Goal: Information Seeking & Learning: Learn about a topic

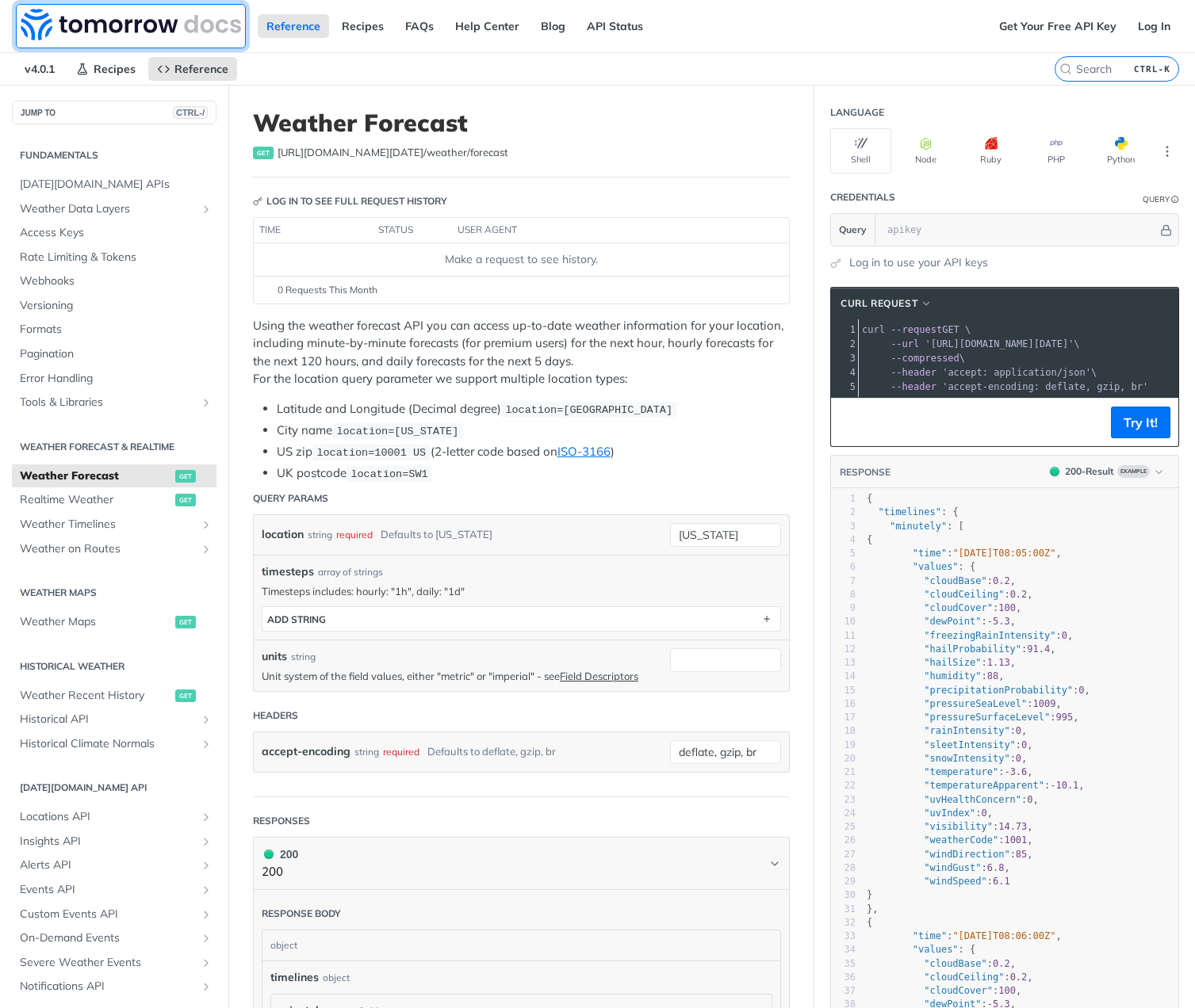
click at [132, 24] on img at bounding box center [131, 24] width 220 height 32
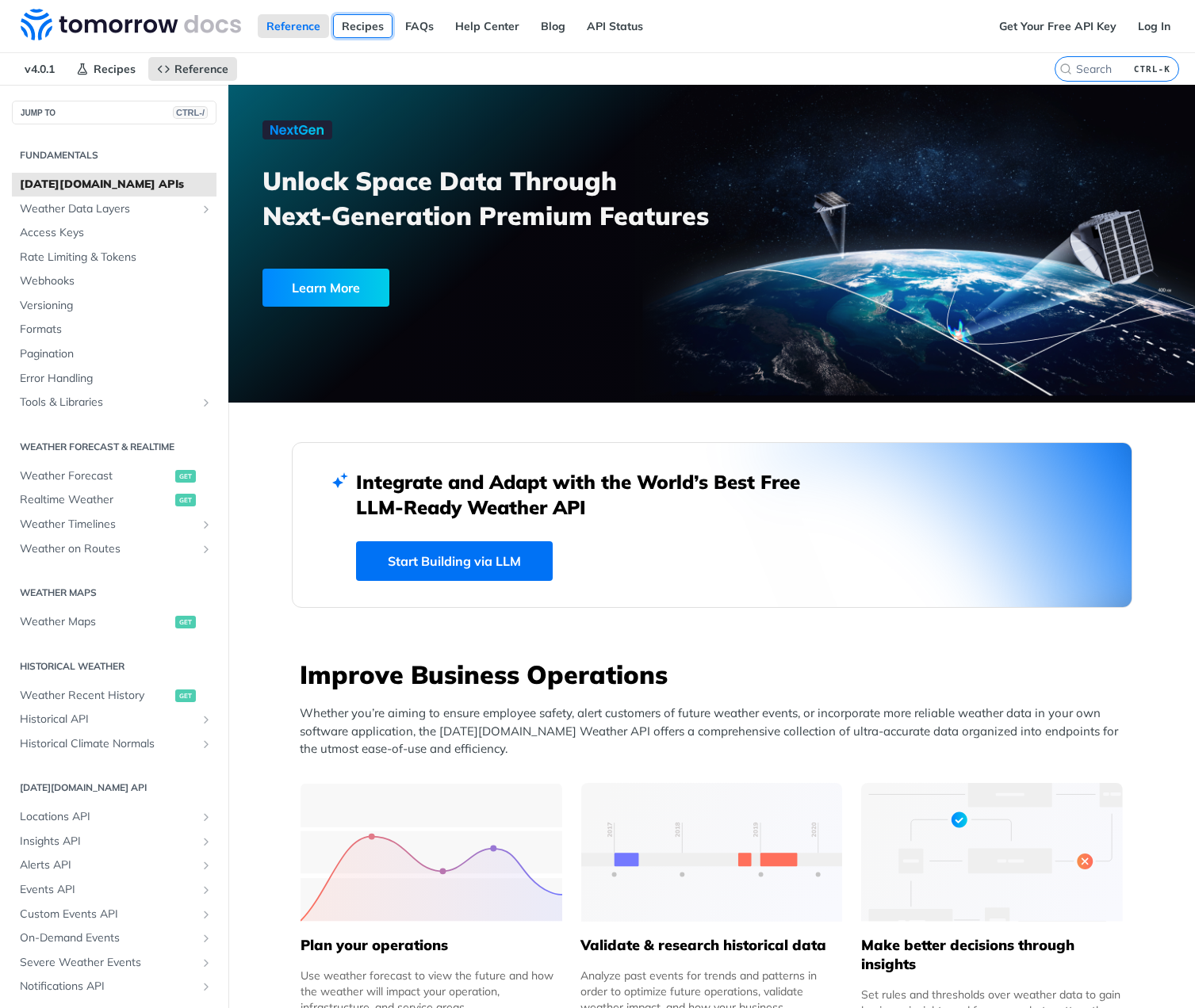
click at [366, 26] on link "Recipes" at bounding box center [363, 26] width 59 height 24
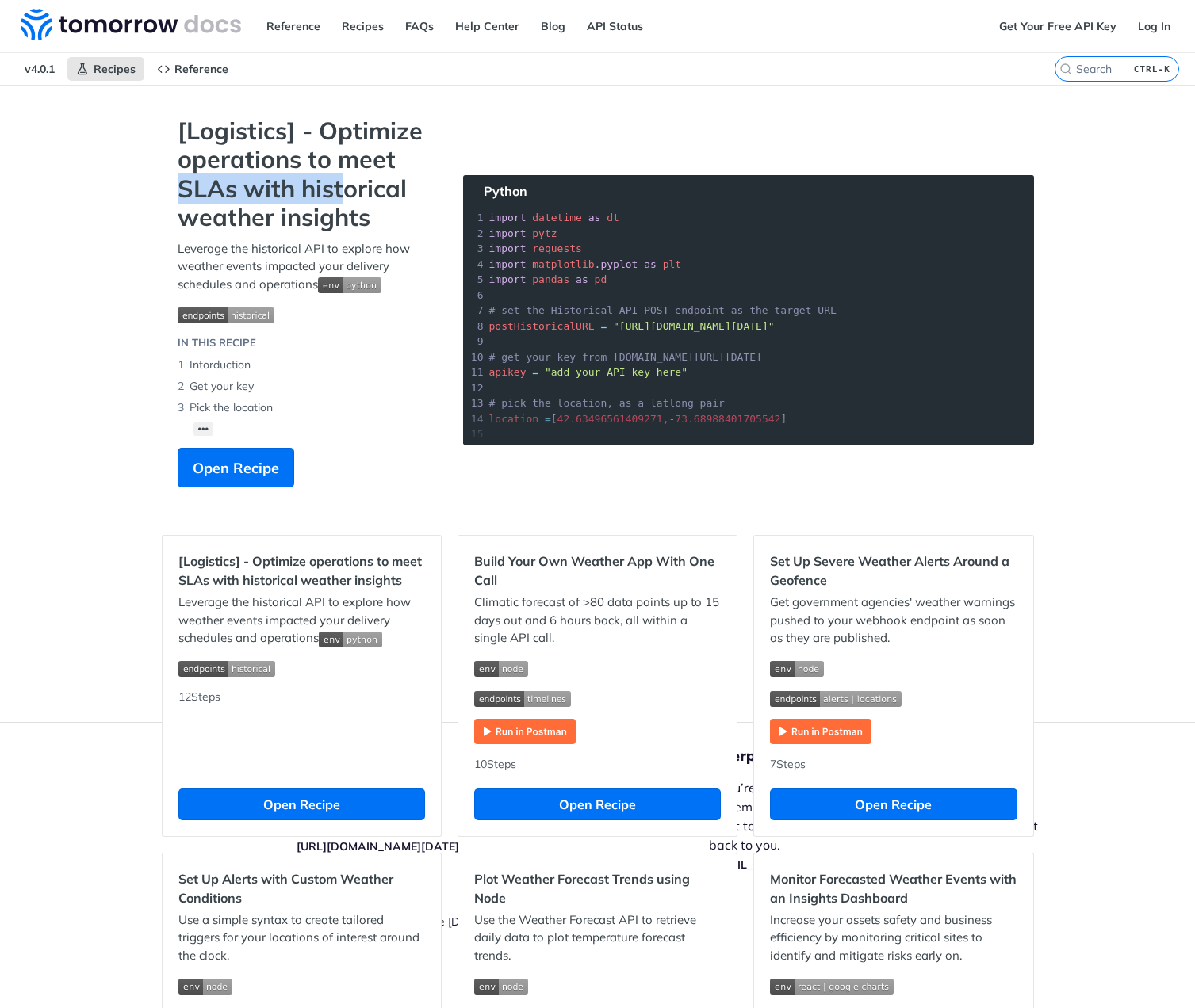
drag, startPoint x: 164, startPoint y: 190, endPoint x: 337, endPoint y: 195, distance: 173.1
click at [336, 195] on div "[Logistics] - Optimize operations to meet SLAs with historical weather insights…" at bounding box center [305, 310] width 286 height 387
click at [260, 160] on strong "[Logistics] - Optimize operations to meet SLAs with historical weather insights" at bounding box center [304, 174] width 254 height 116
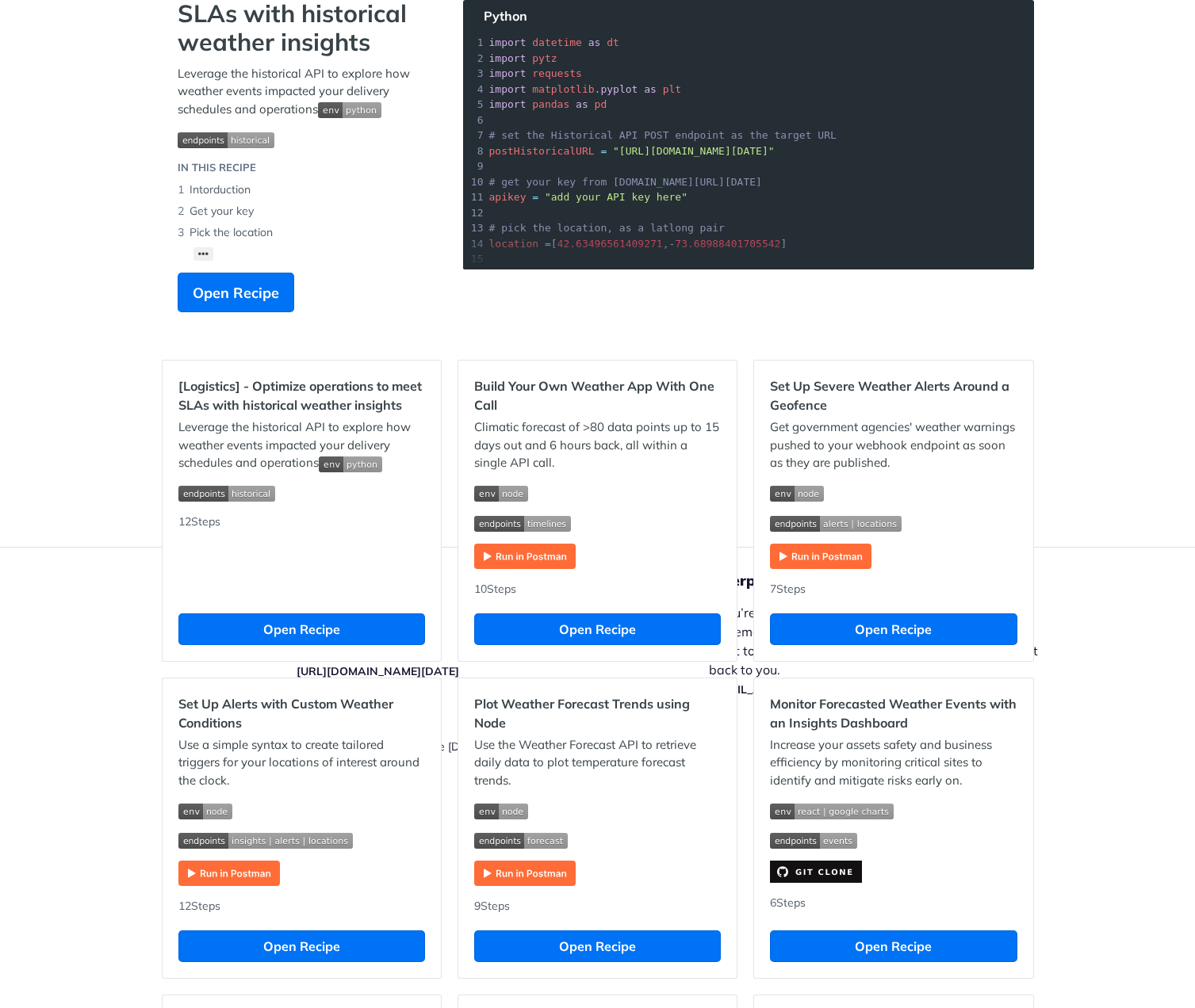
scroll to position [191, 0]
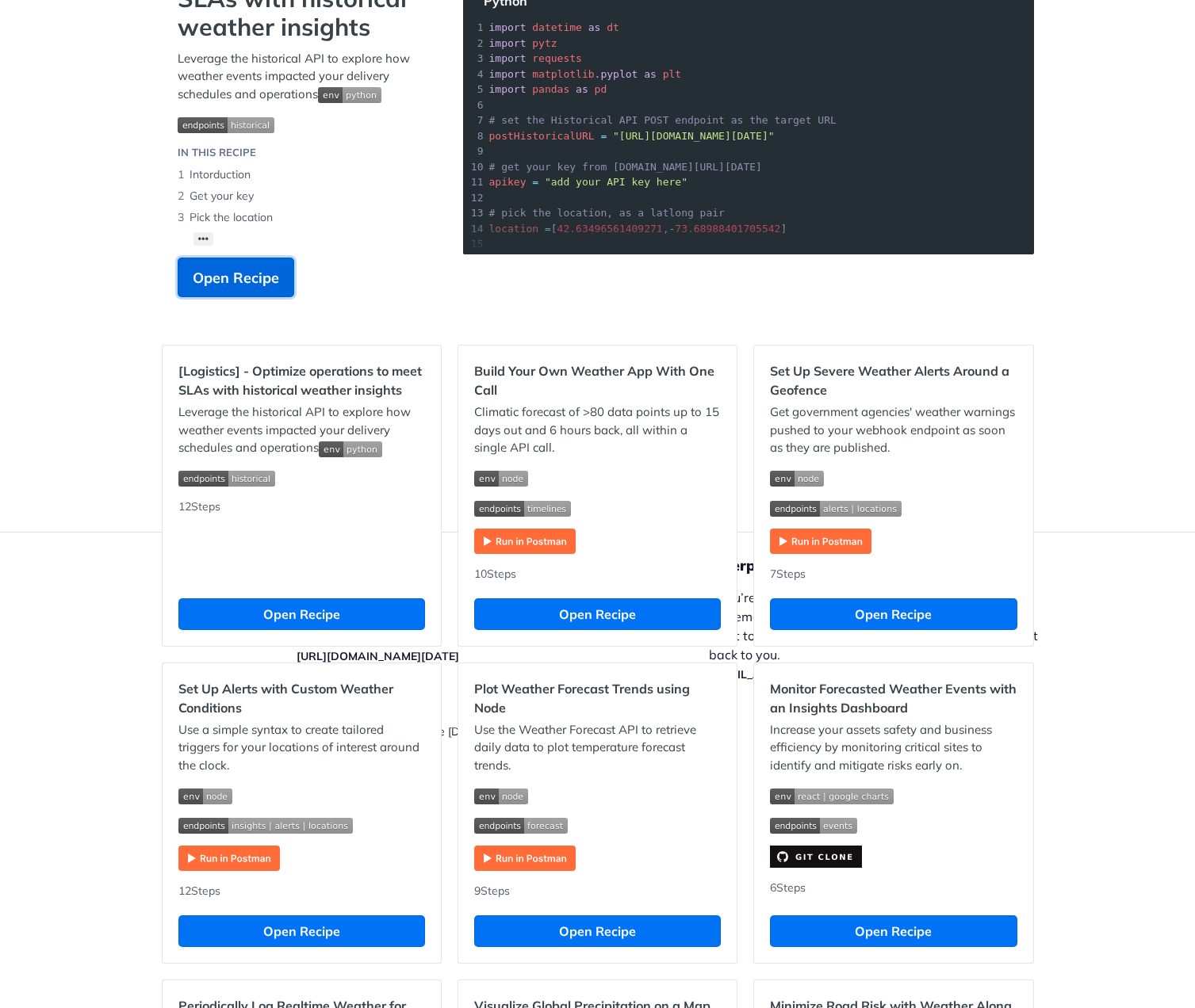
click at [229, 272] on span "Open Recipe" at bounding box center [236, 278] width 86 height 21
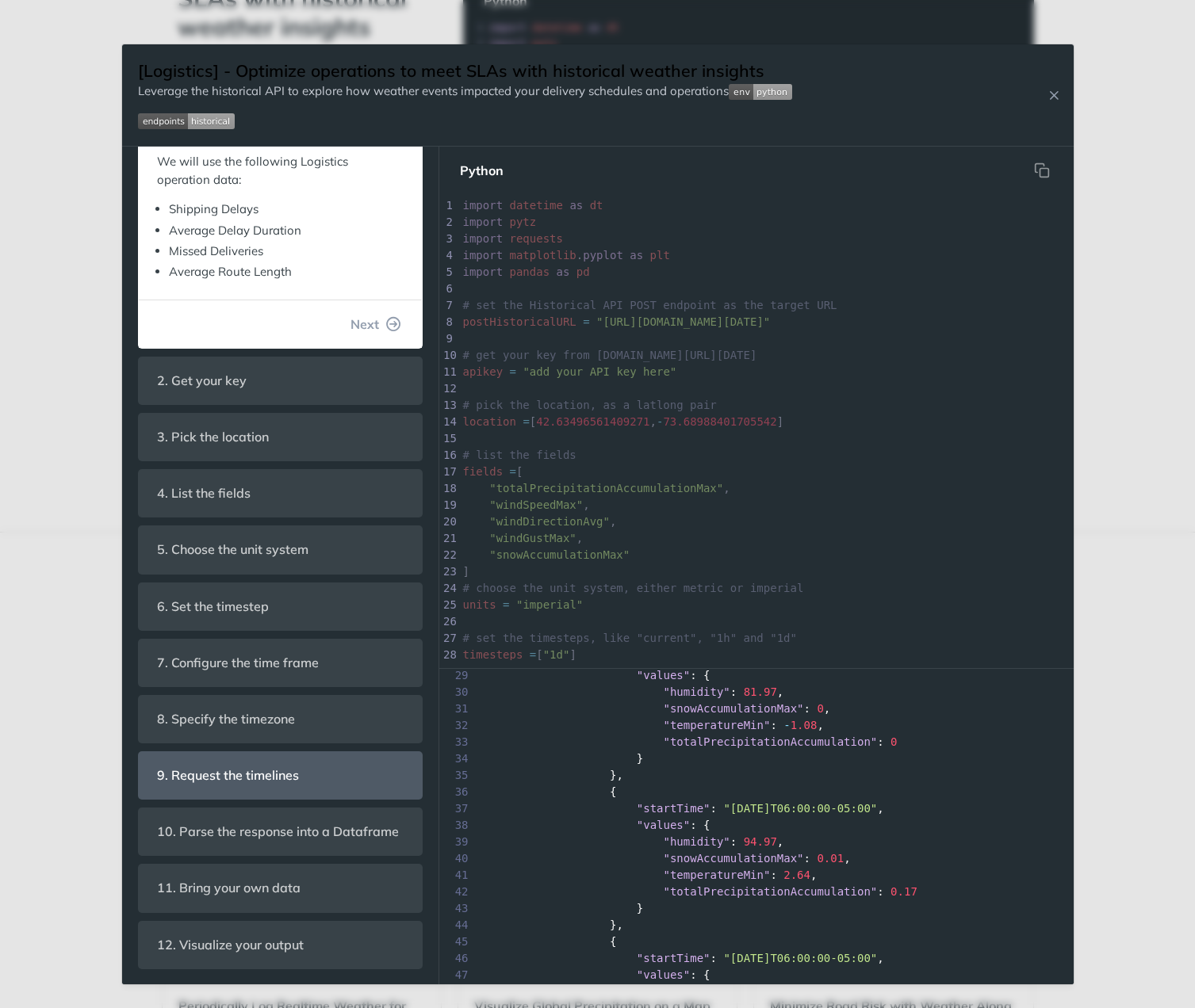
scroll to position [462, 0]
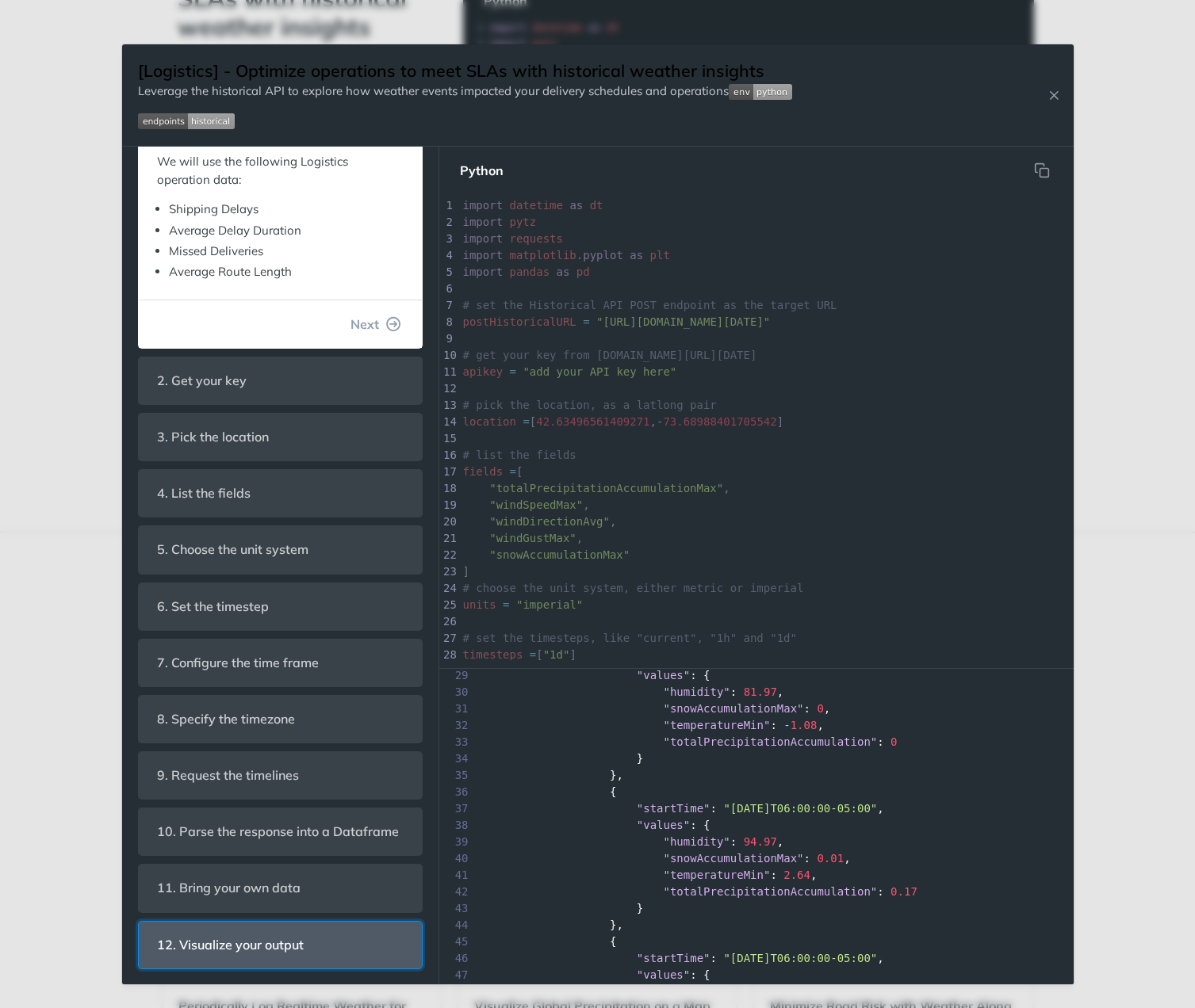
click at [247, 951] on span "12. Visualize your output" at bounding box center [231, 946] width 169 height 31
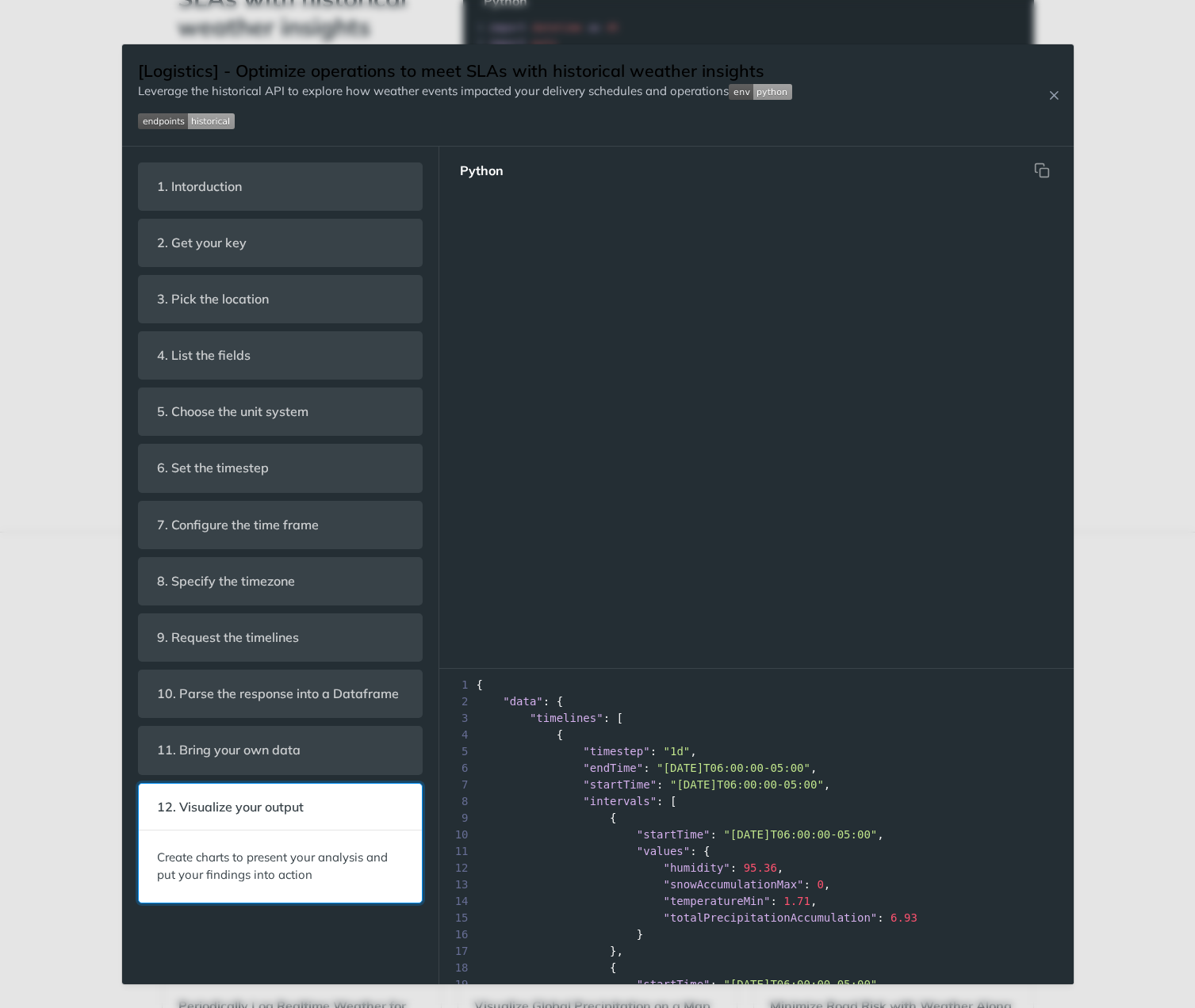
scroll to position [691, 0]
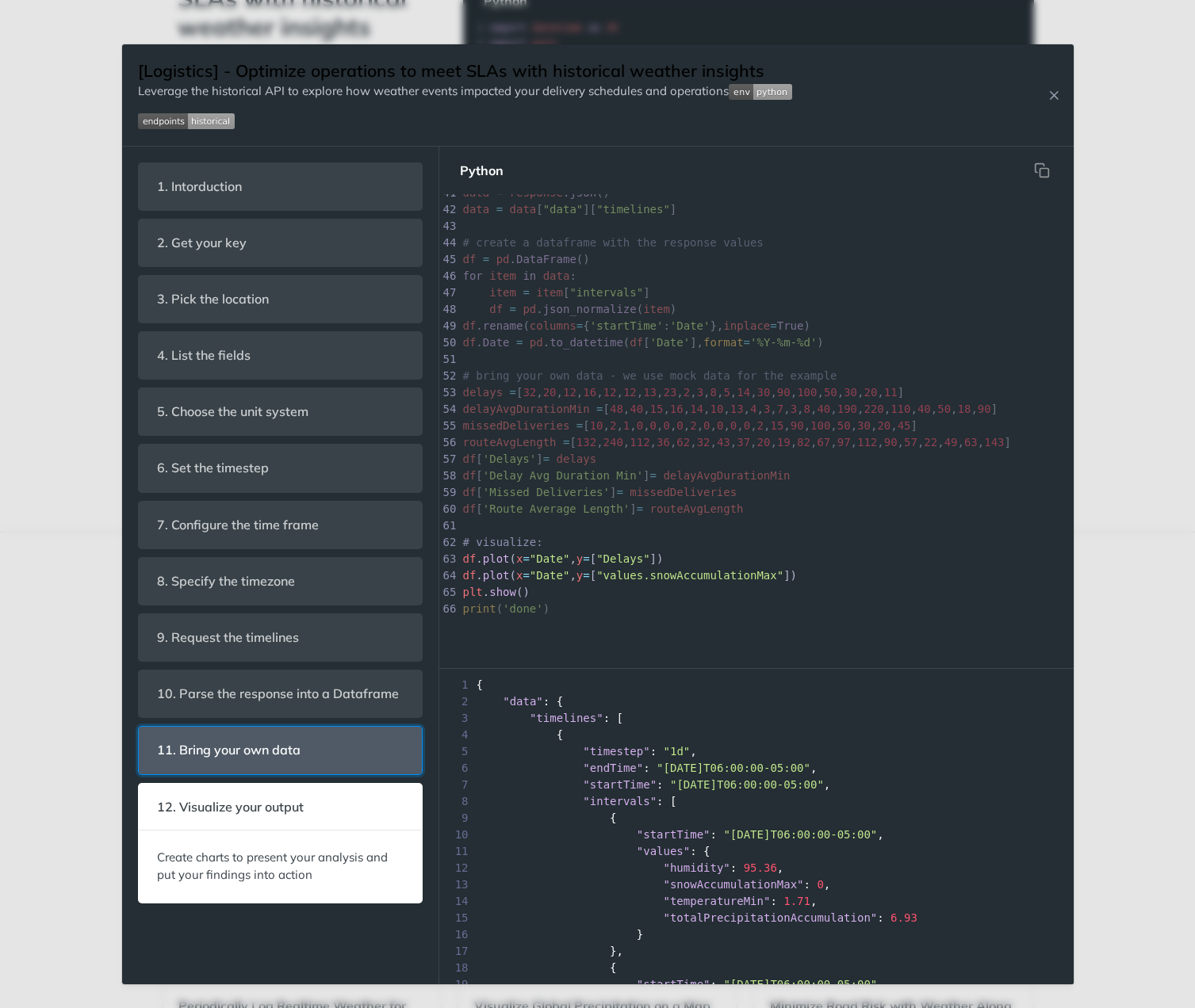
click at [310, 764] on span "11. Bring your own data" at bounding box center [229, 750] width 166 height 31
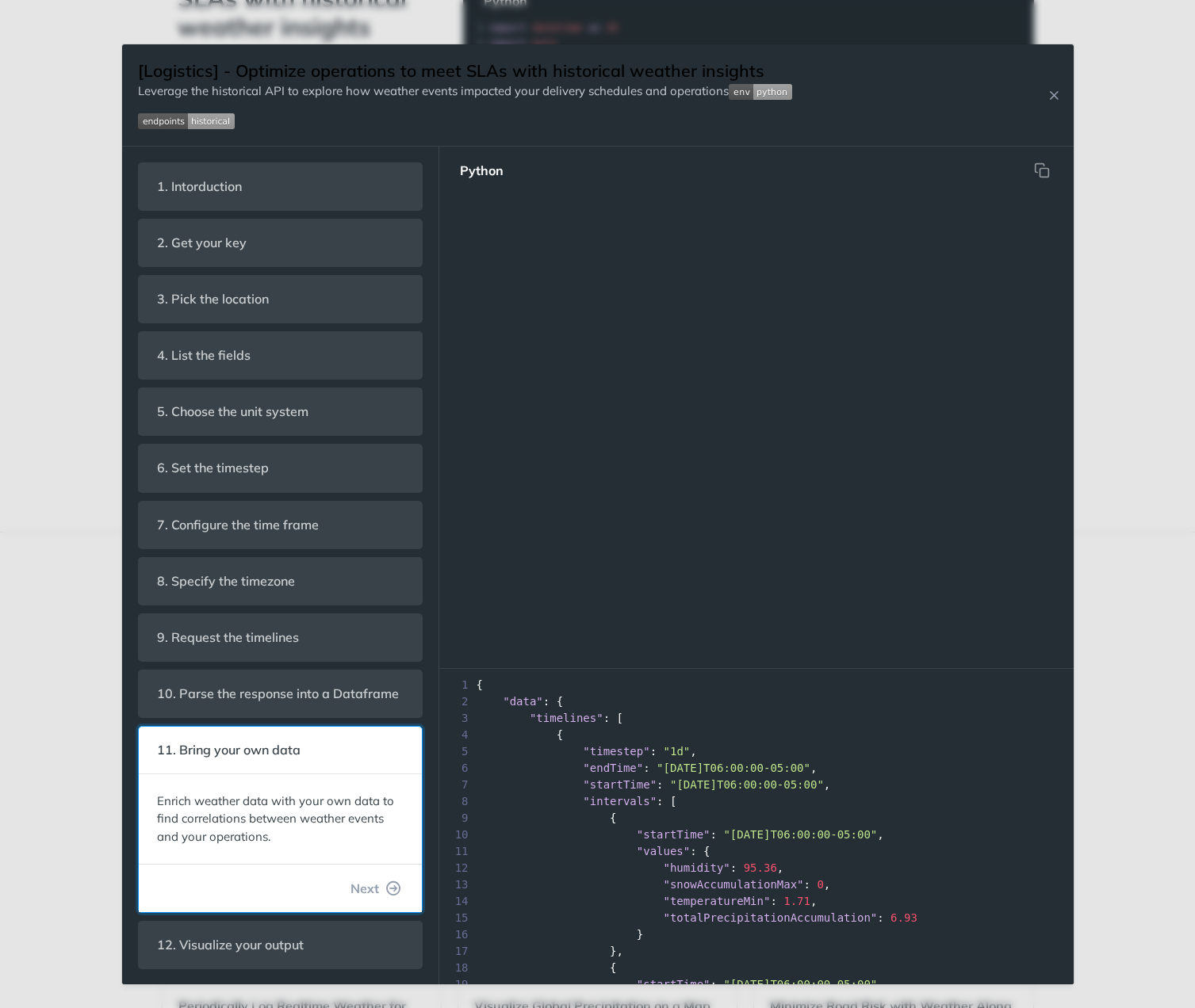
scroll to position [678, 0]
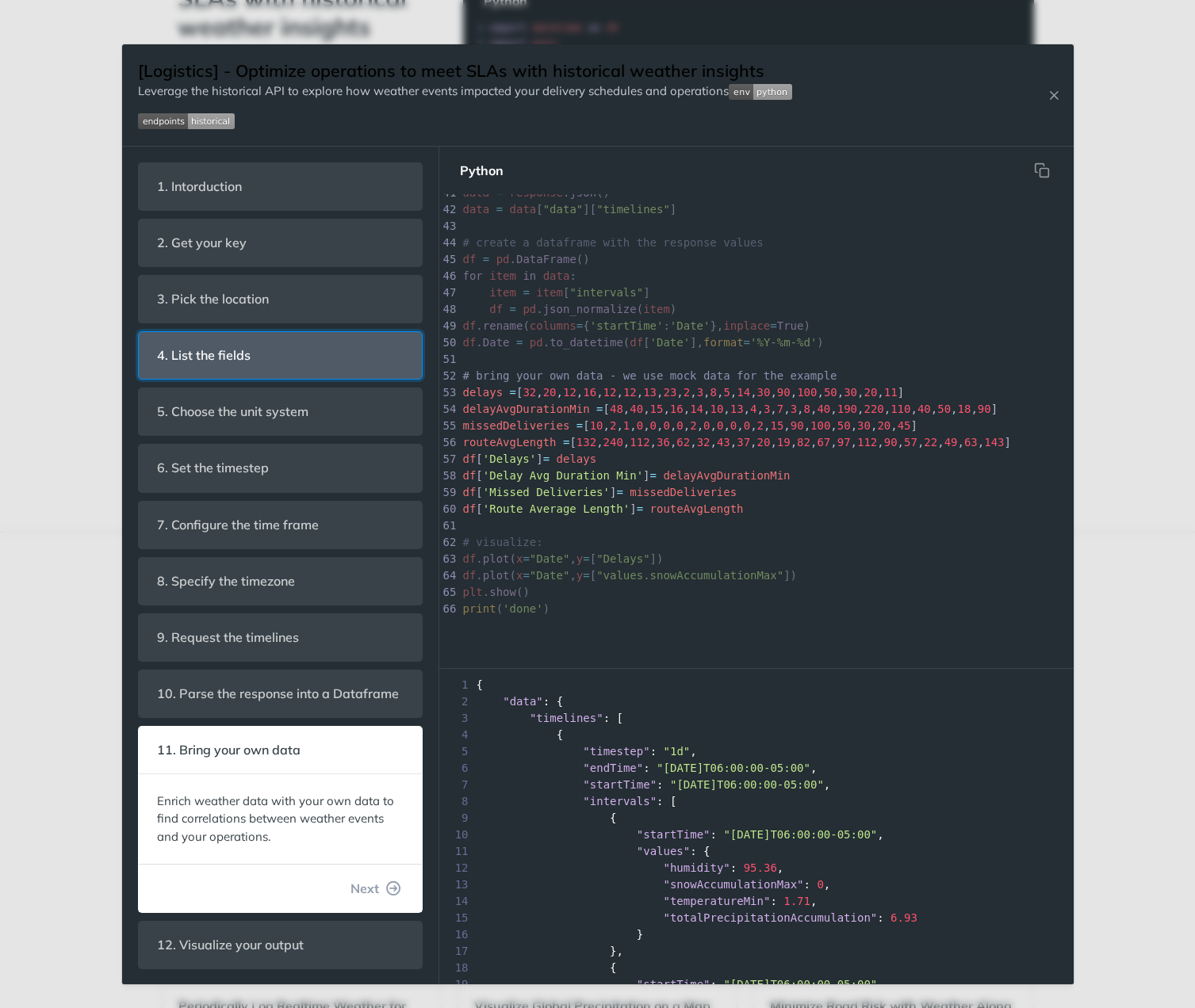
click at [246, 367] on span "4. List the fields" at bounding box center [204, 355] width 116 height 31
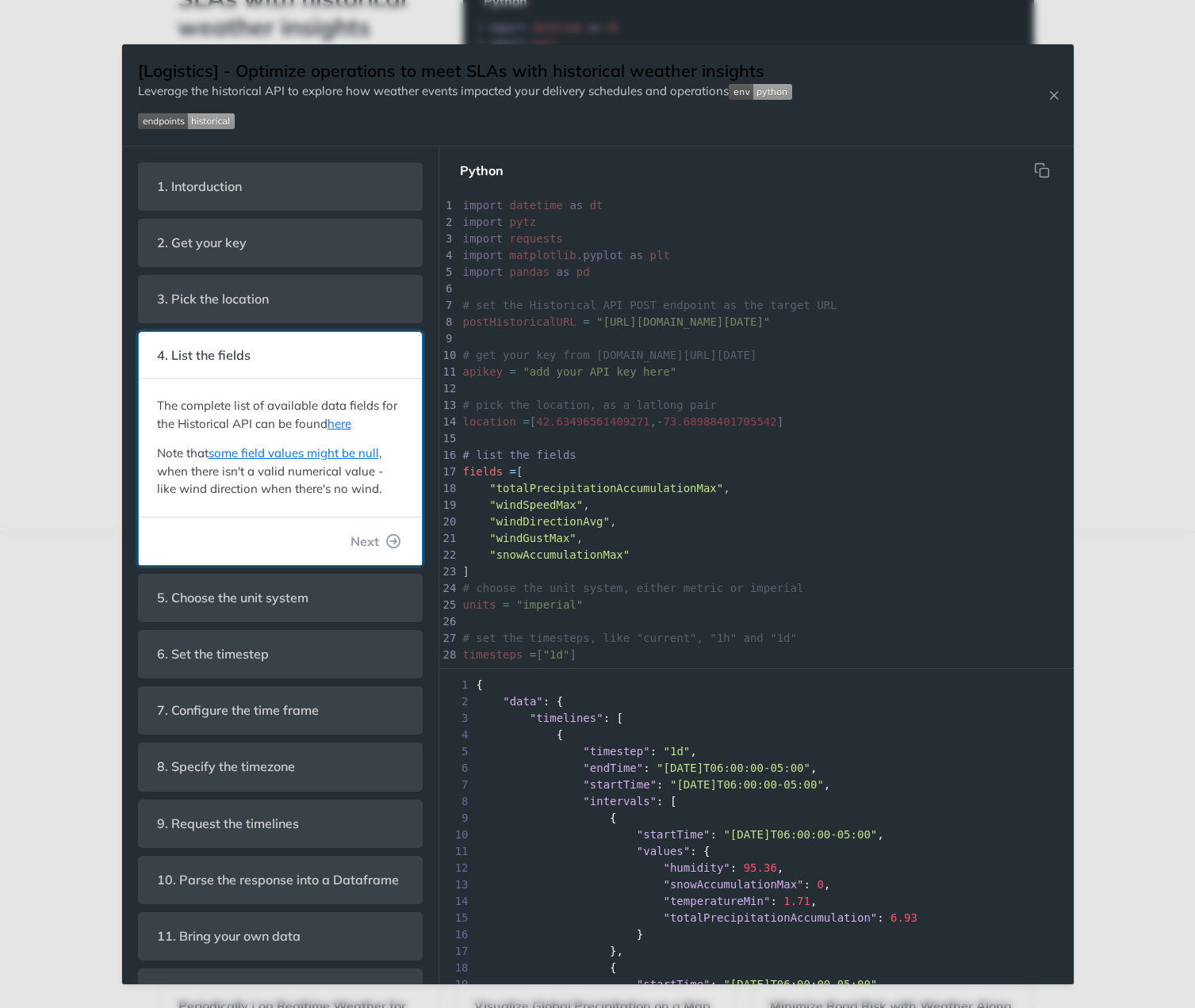
scroll to position [71, 0]
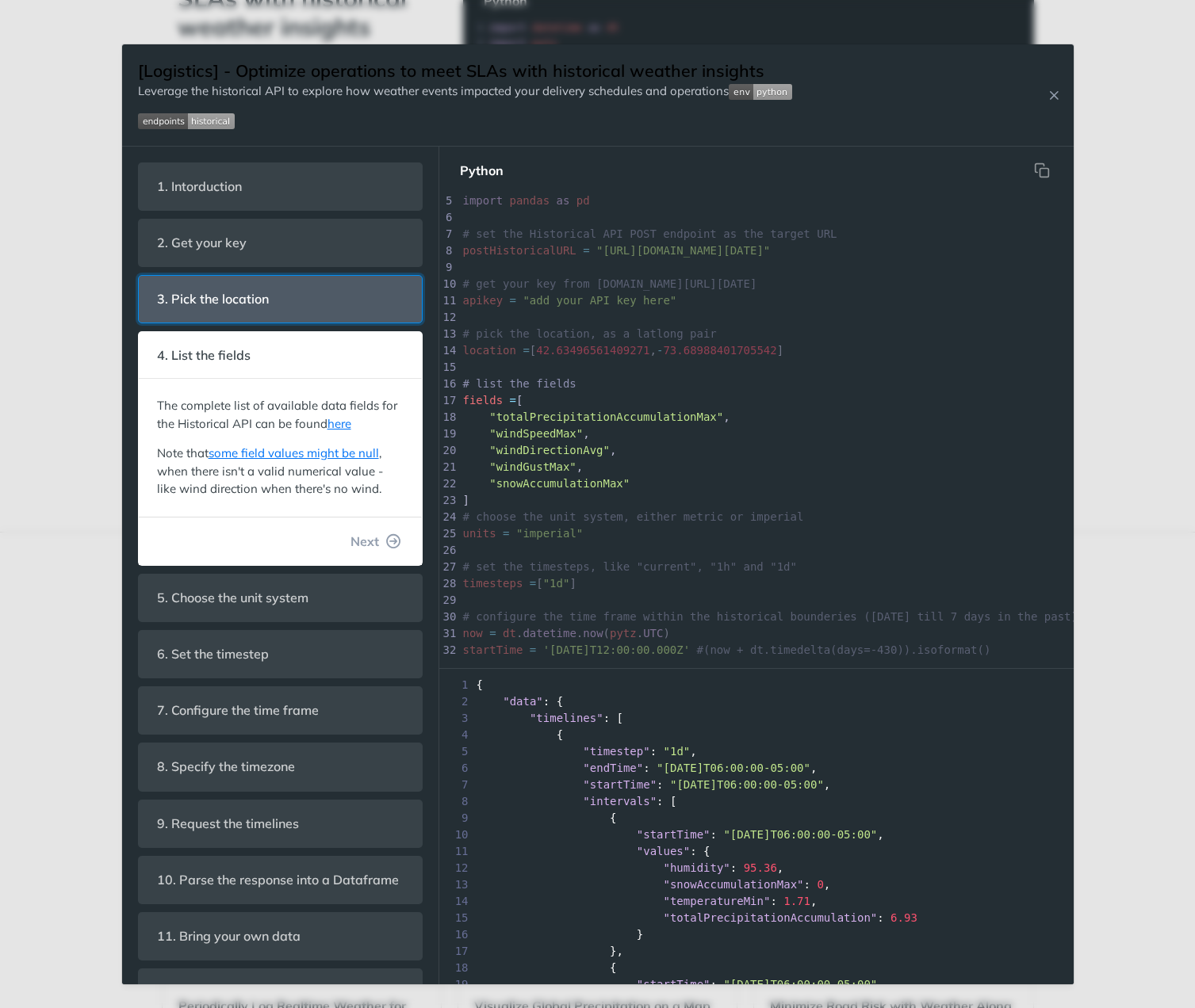
click at [252, 309] on span "3. Pick the location" at bounding box center [214, 299] width 134 height 31
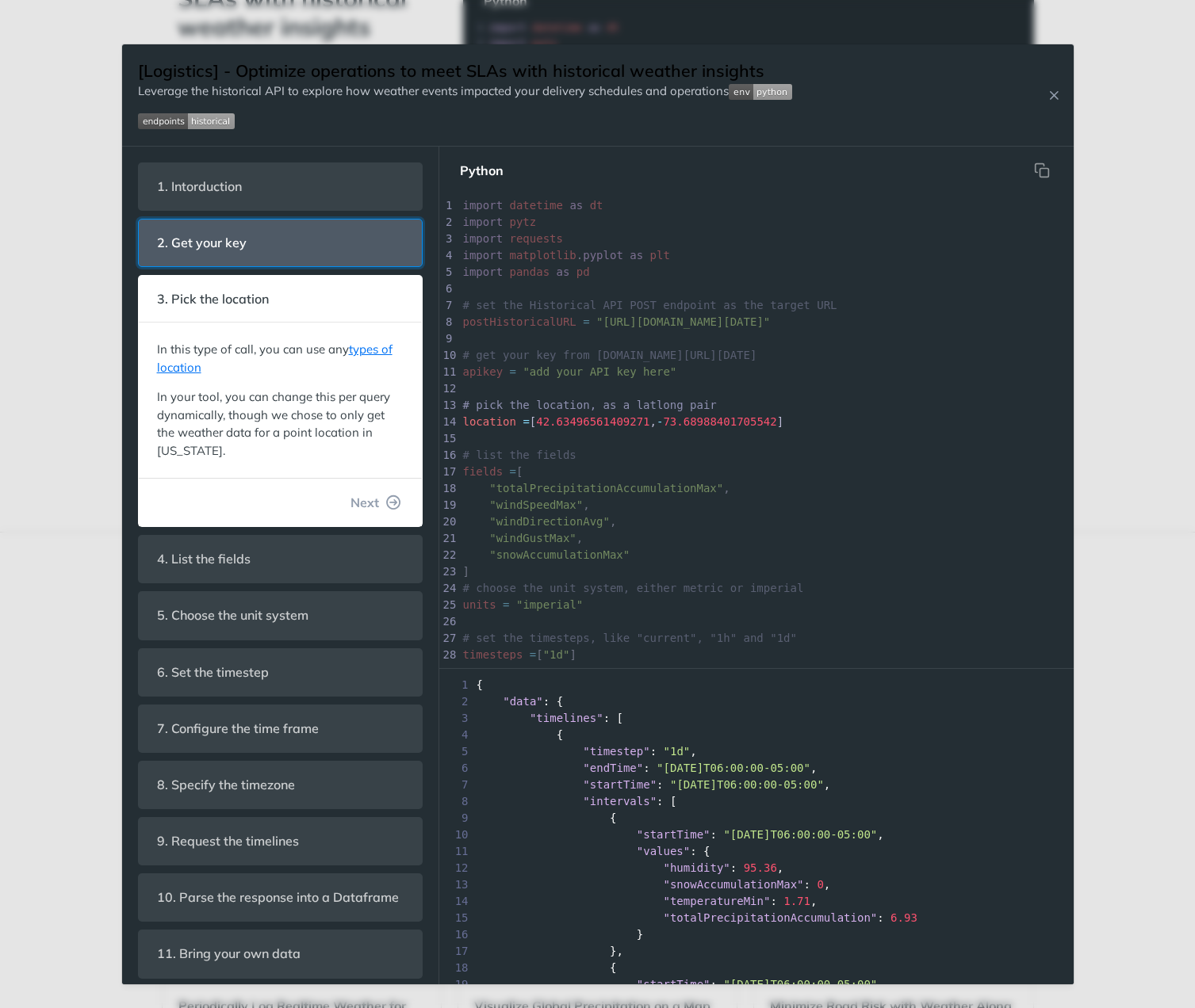
click at [262, 237] on header "2. Get your key" at bounding box center [280, 242] width 283 height 47
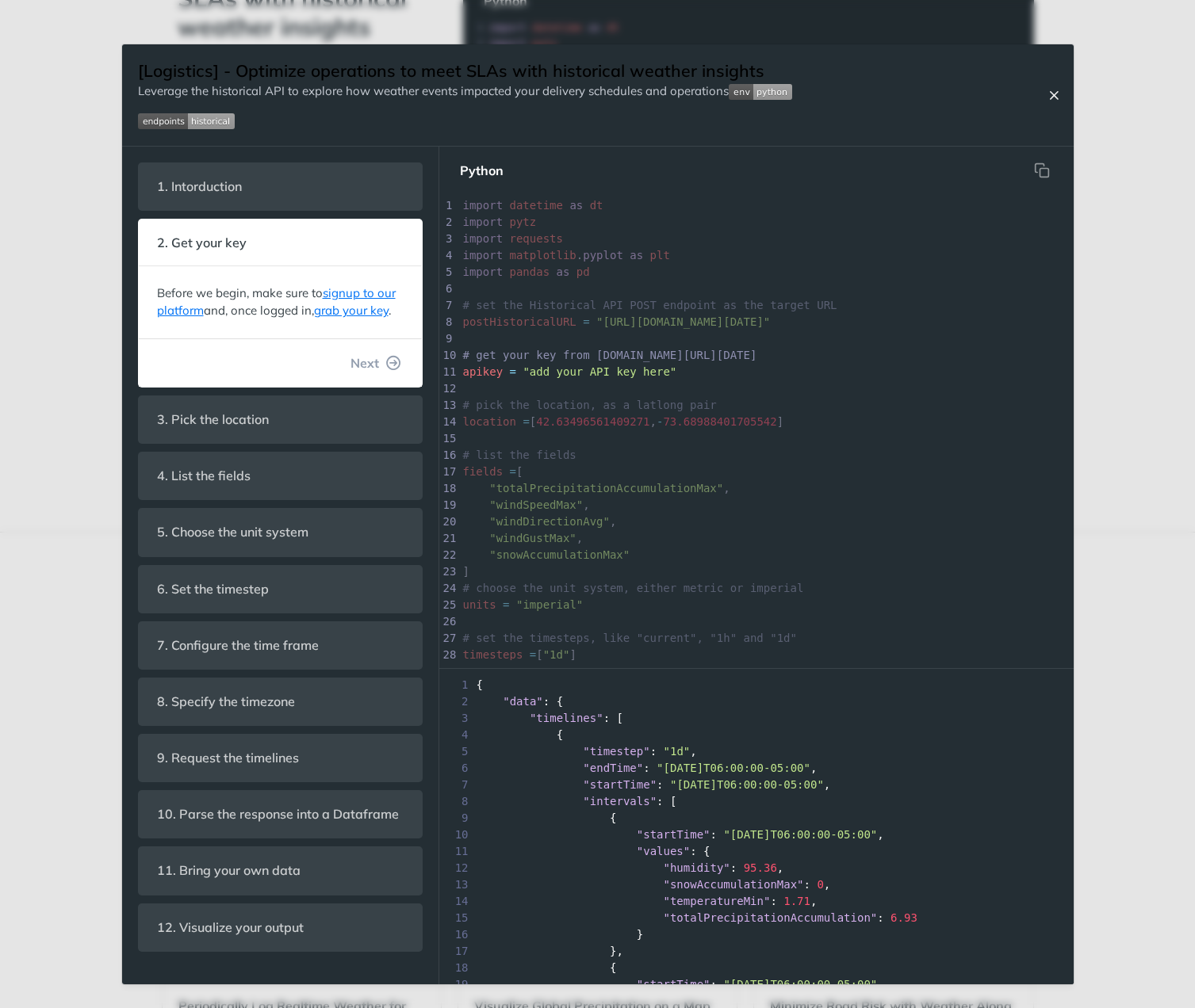
click at [1050, 89] on icon "Close Recipe" at bounding box center [1053, 95] width 14 height 14
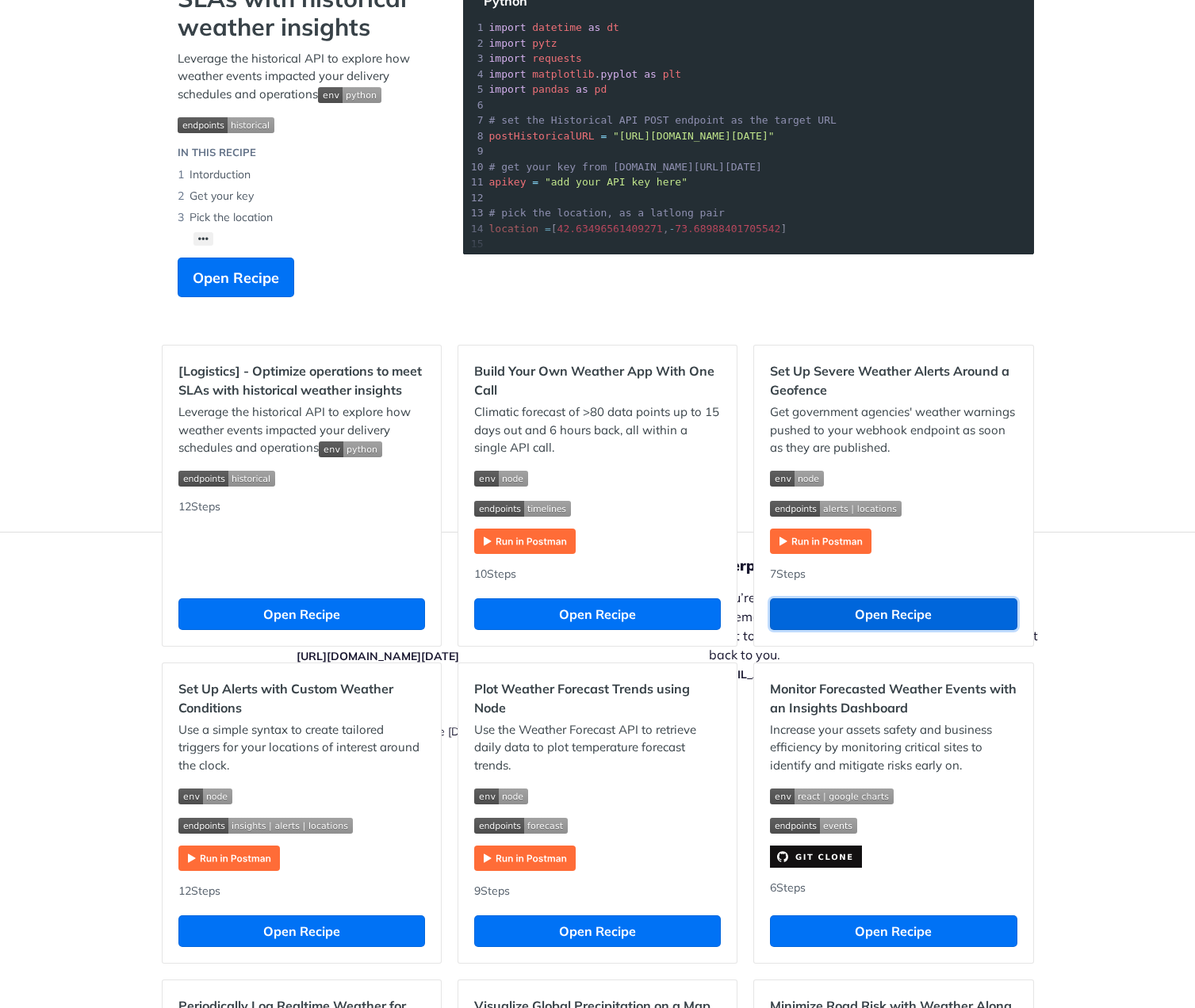
click at [938, 609] on button "Open Recipe" at bounding box center [892, 614] width 246 height 32
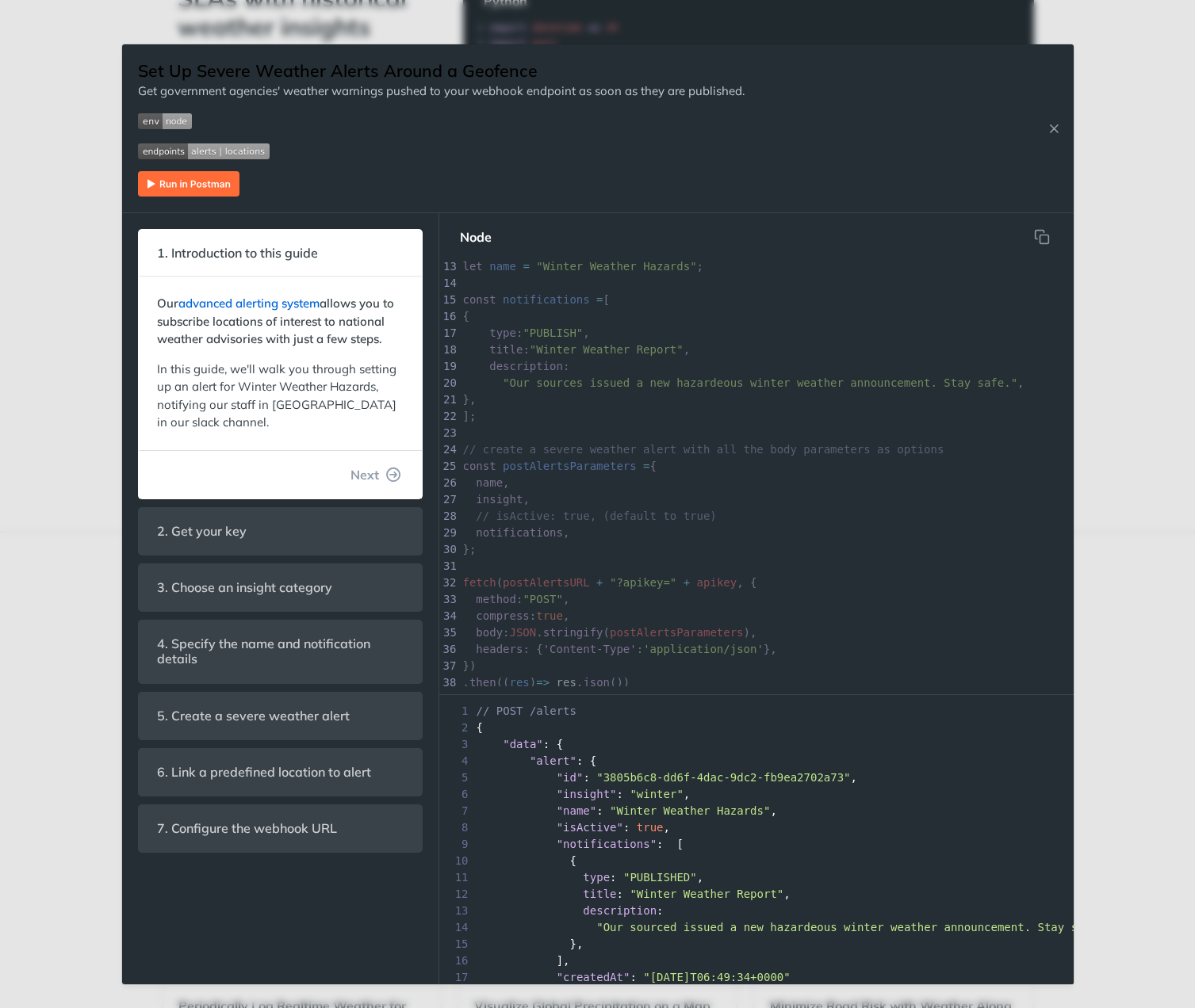
click at [266, 301] on link "advanced alerting system" at bounding box center [248, 304] width 141 height 15
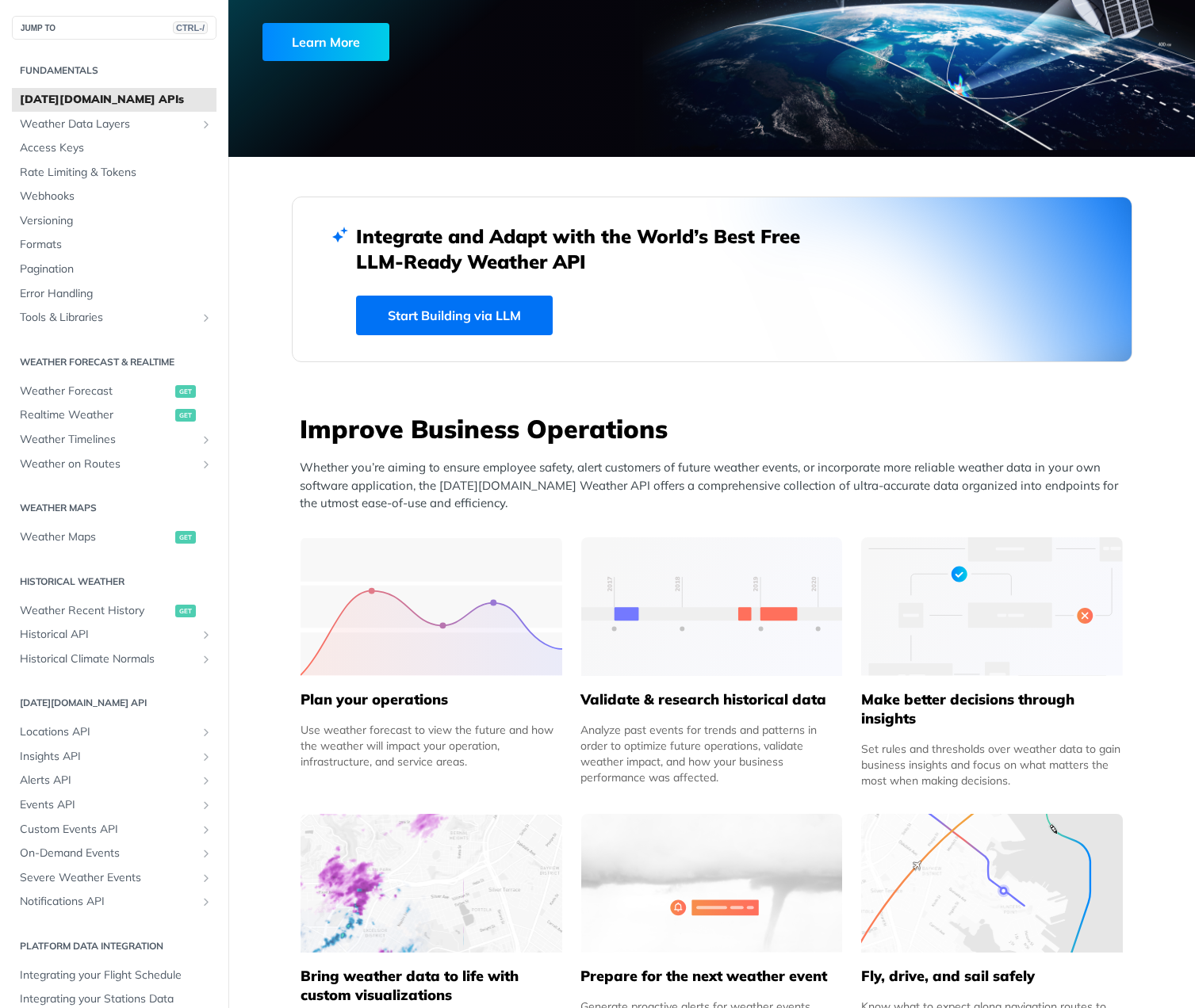
scroll to position [475, 0]
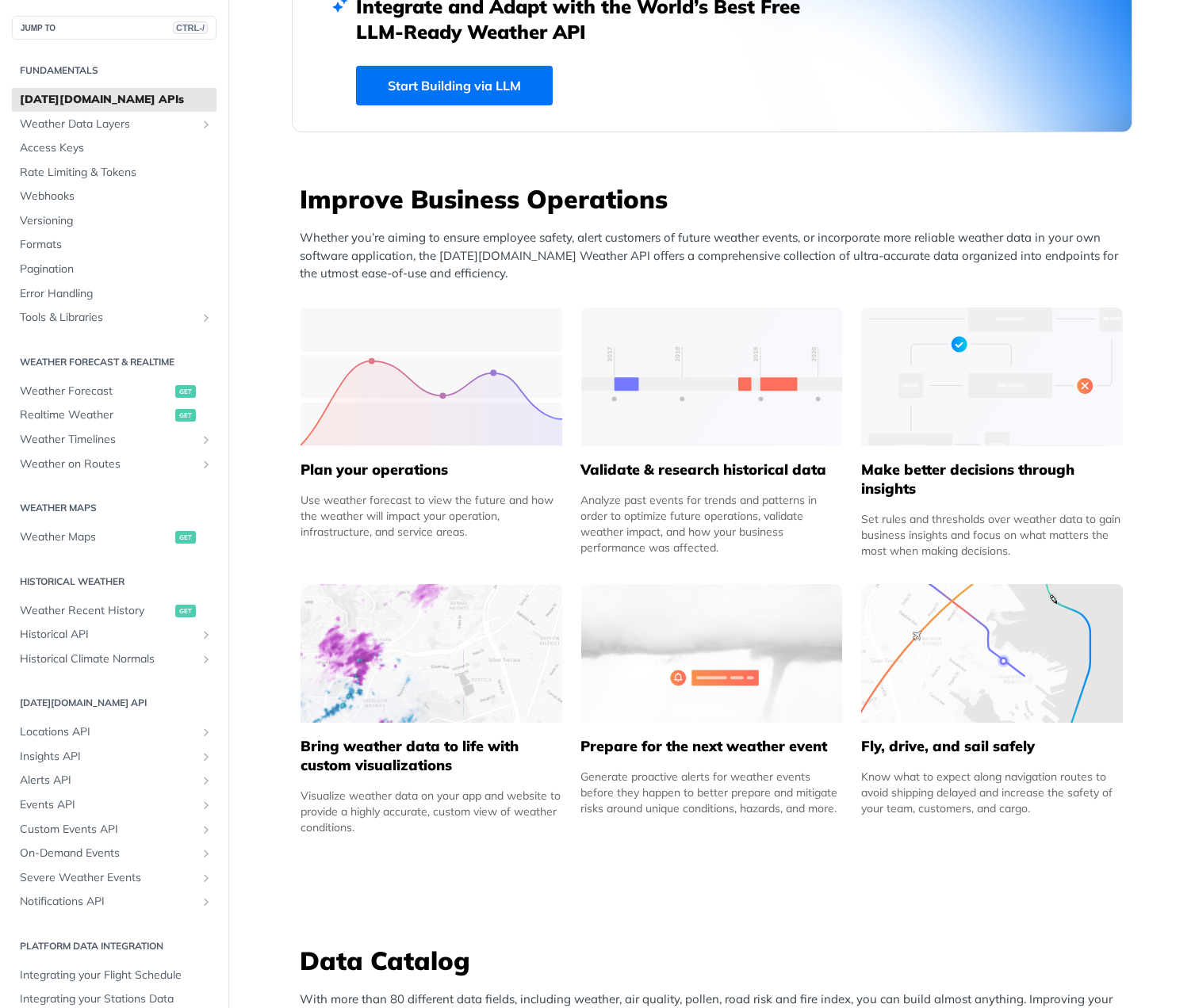
click at [429, 363] on img at bounding box center [431, 377] width 262 height 139
drag, startPoint x: 464, startPoint y: 500, endPoint x: 503, endPoint y: 553, distance: 65.8
click at [503, 553] on div "Plan your operations Use weather forecast to view the future and how the weathe…" at bounding box center [431, 433] width 262 height 251
click at [108, 126] on span "Weather Data Layers" at bounding box center [108, 125] width 176 height 16
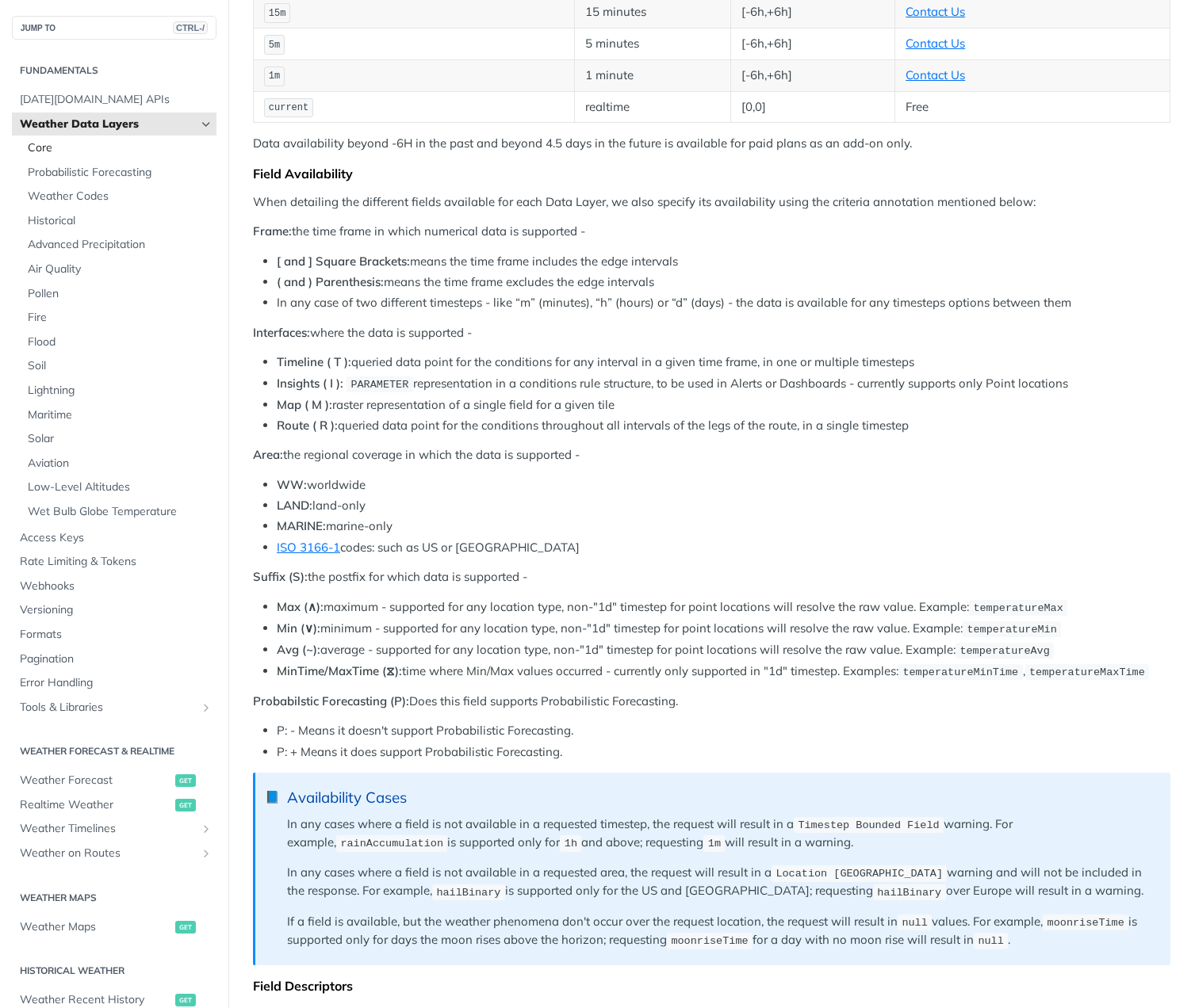
click at [54, 148] on span "Core" at bounding box center [120, 148] width 185 height 16
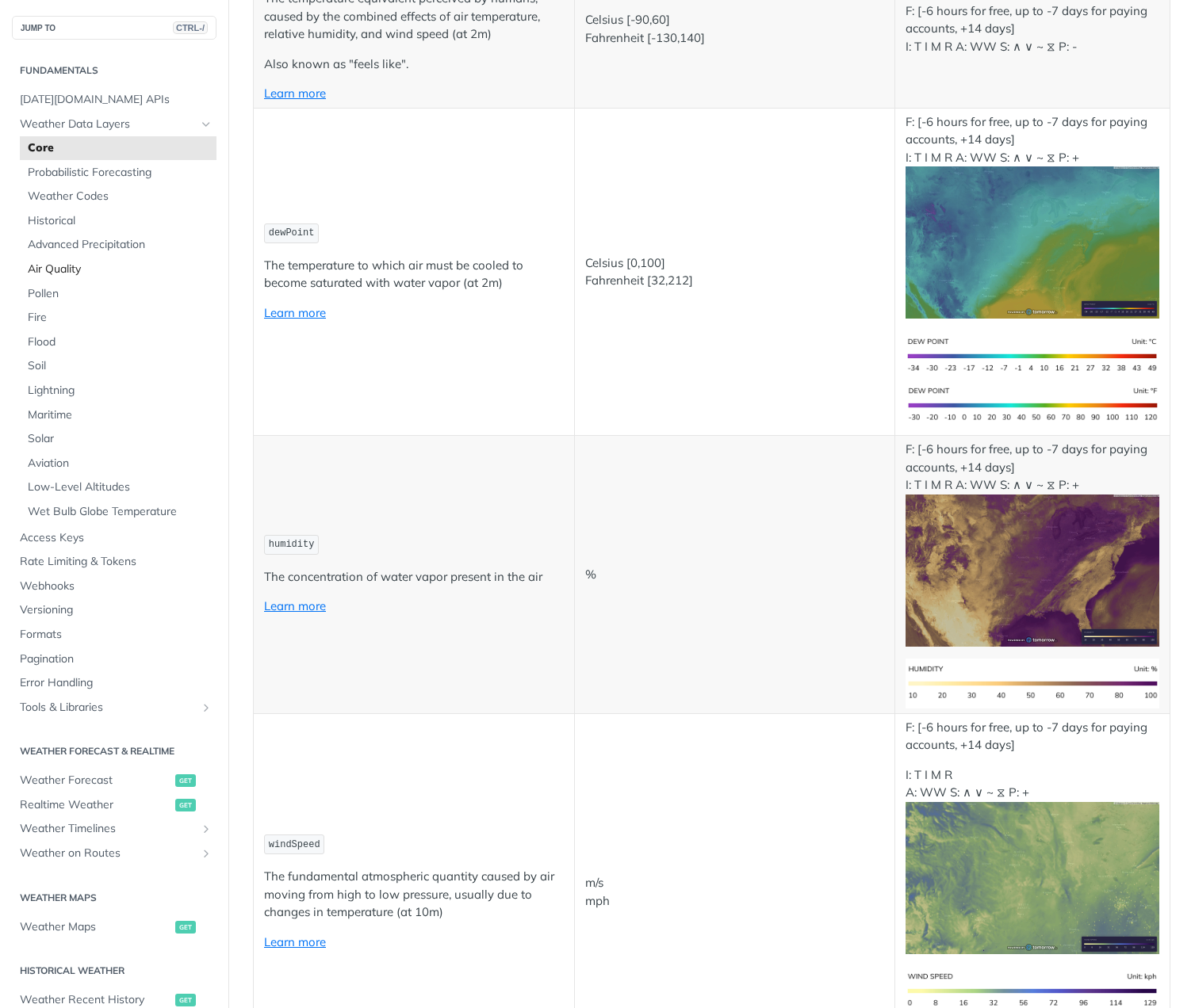
click at [48, 269] on span "Air Quality" at bounding box center [120, 269] width 185 height 16
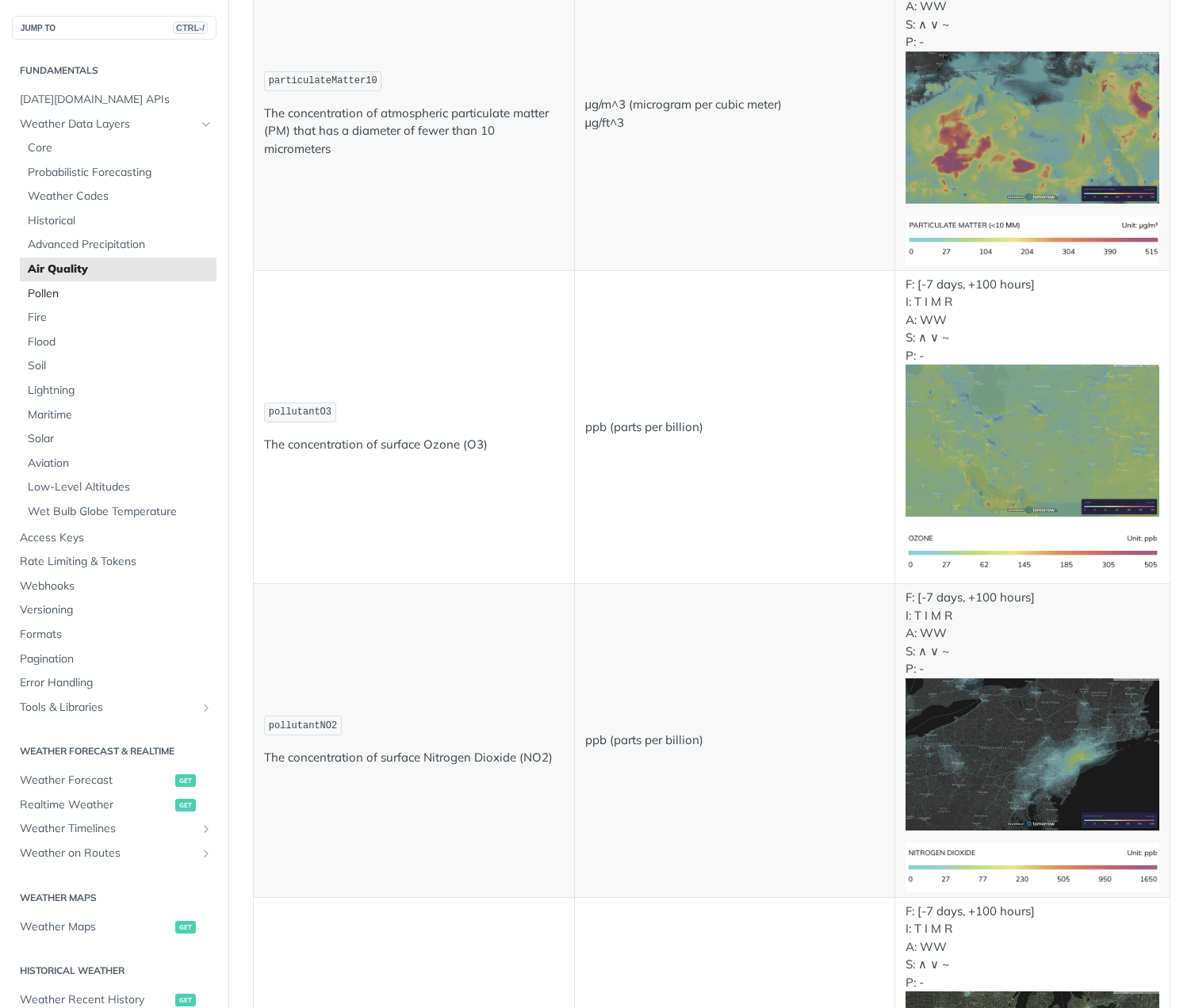
click at [51, 295] on span "Pollen" at bounding box center [120, 294] width 185 height 16
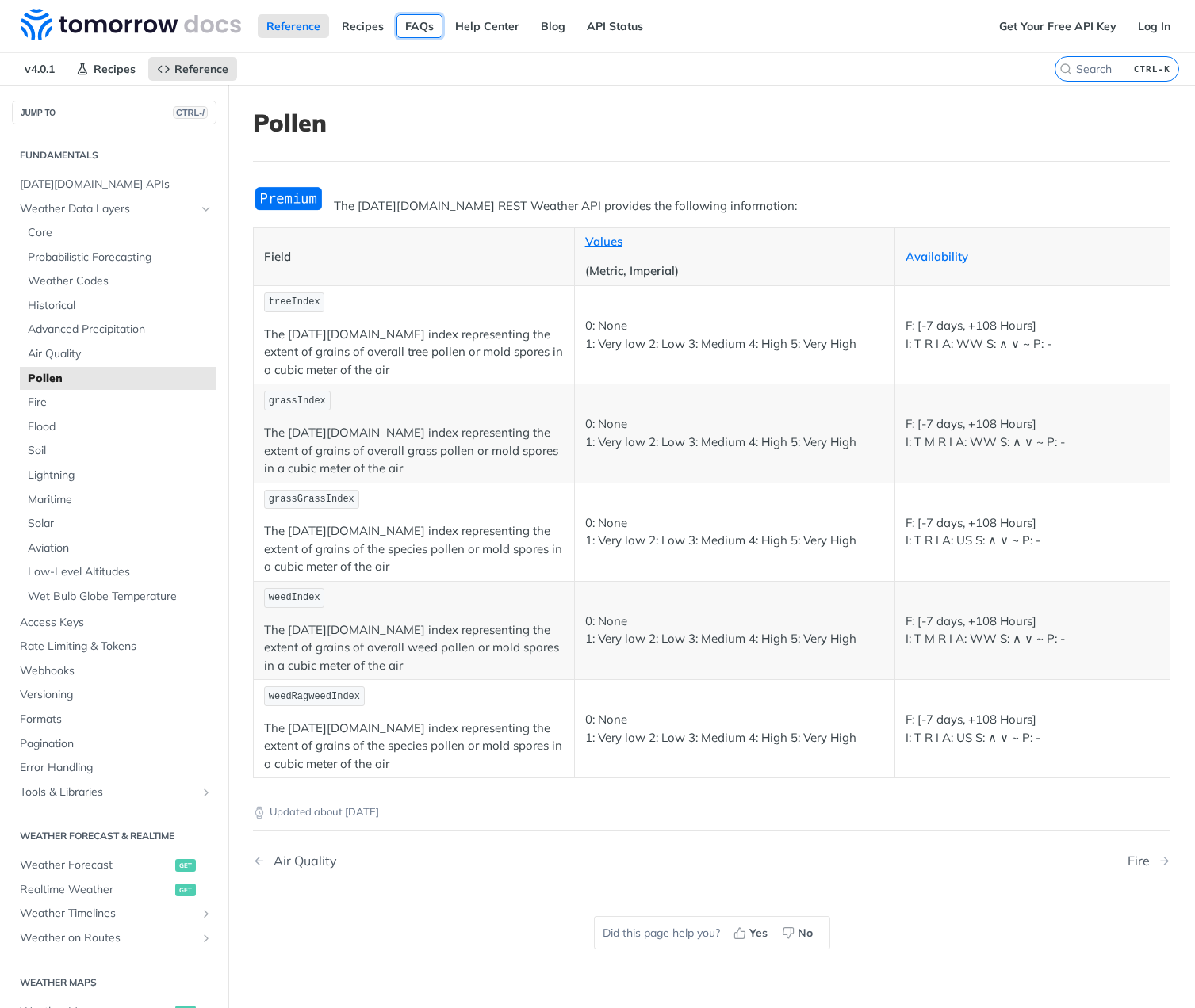
click at [416, 25] on link "FAQs" at bounding box center [420, 26] width 46 height 24
click at [37, 401] on span "Fire" at bounding box center [120, 402] width 185 height 16
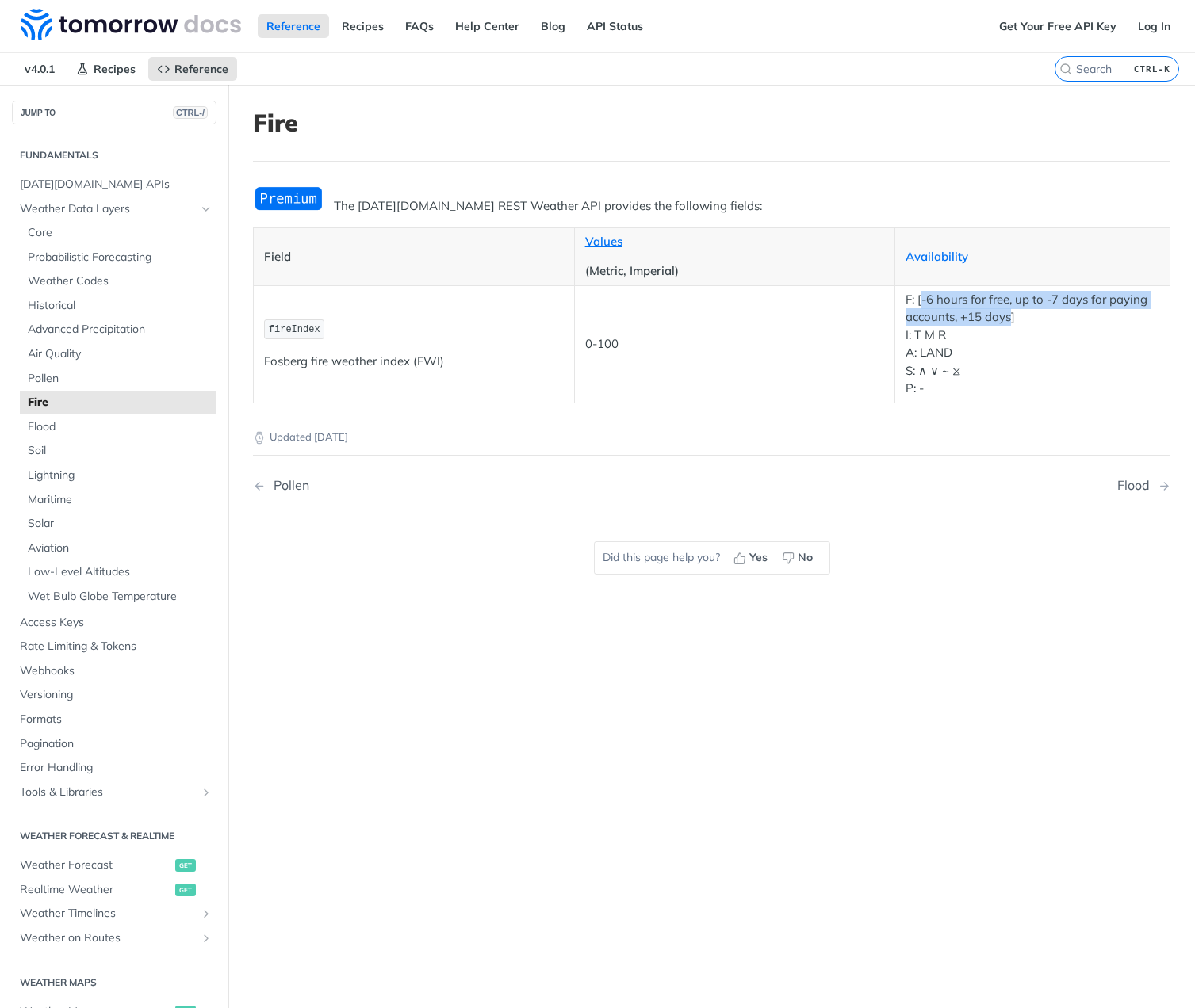
drag, startPoint x: 1000, startPoint y: 317, endPoint x: 897, endPoint y: 295, distance: 105.3
click at [912, 296] on p "F: [-6 hours for free, up to -7 days for paying accounts, +15 days] I: T M R A:…" at bounding box center [1032, 345] width 254 height 107
click at [59, 496] on span "Maritime" at bounding box center [120, 500] width 185 height 16
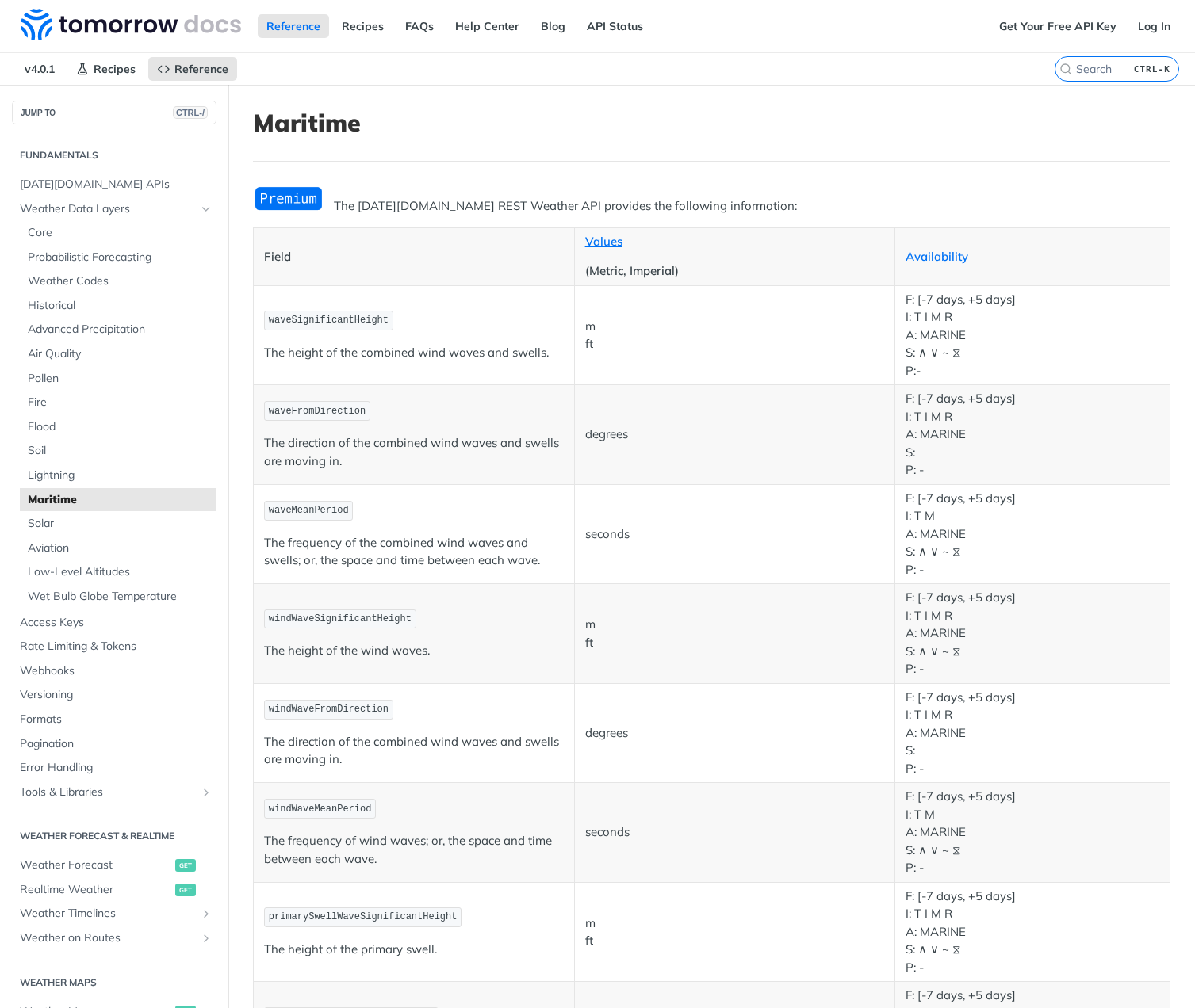
click at [337, 316] on span "waveSignificantHeight" at bounding box center [328, 320] width 120 height 11
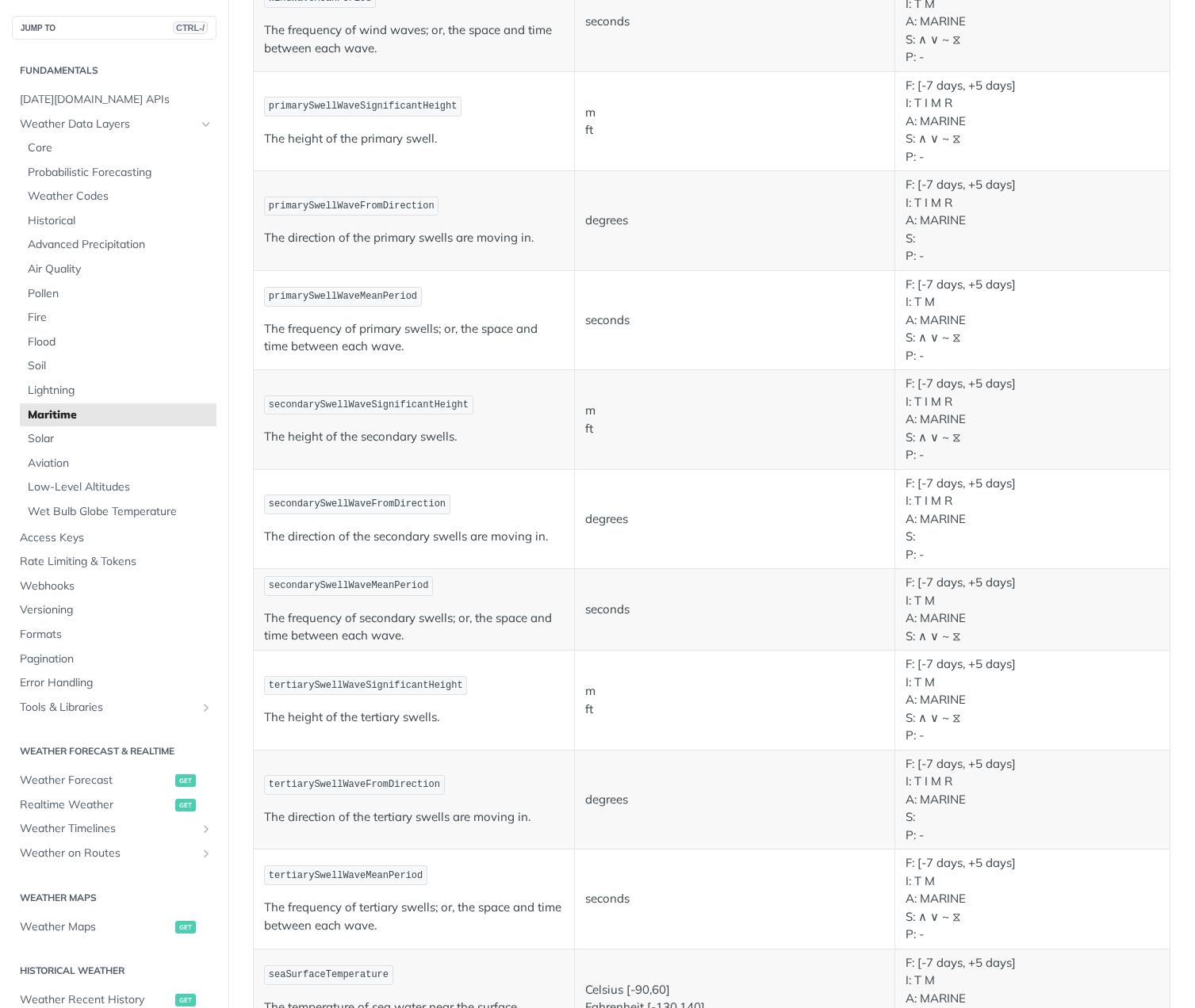
scroll to position [807, 0]
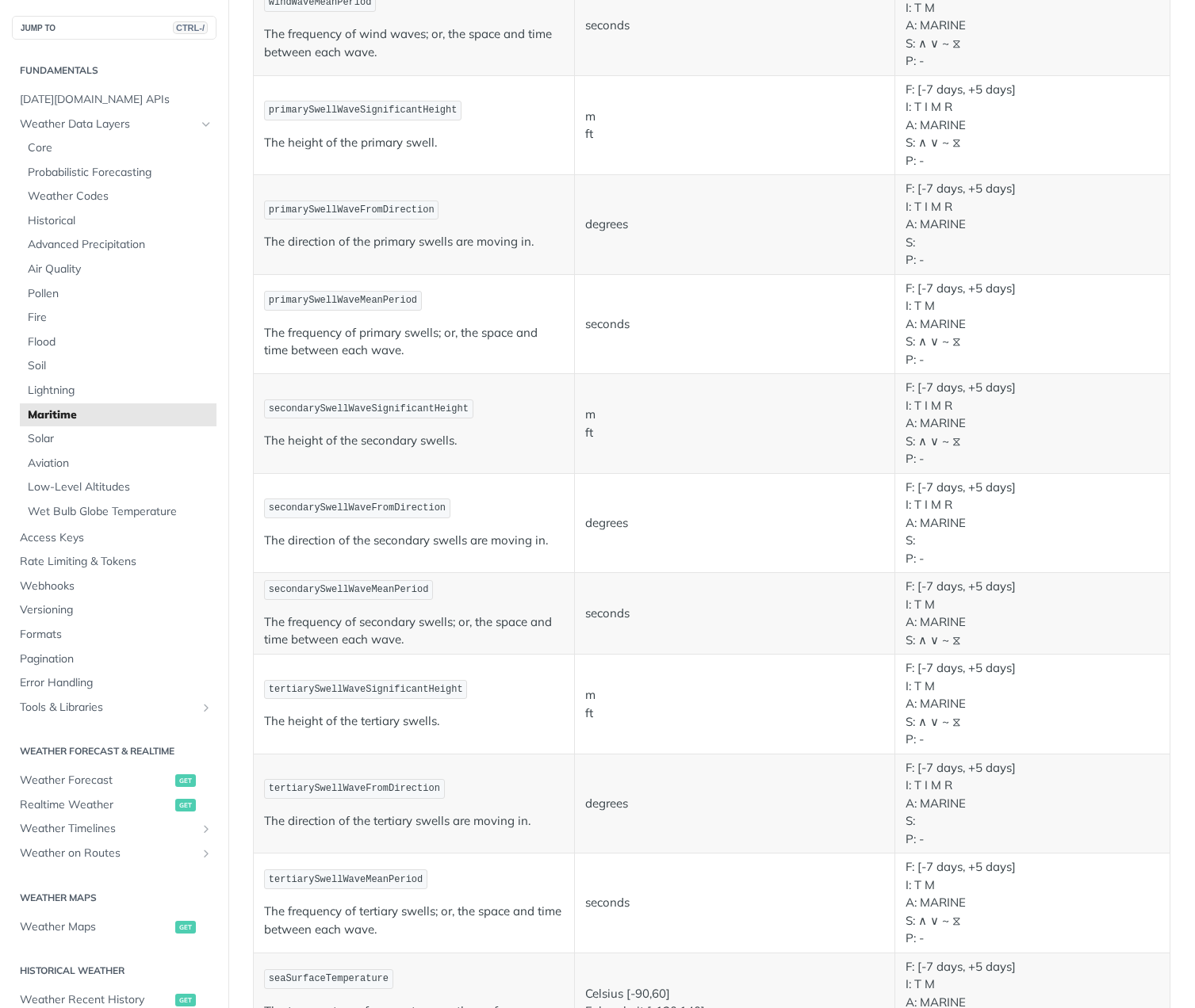
click at [358, 498] on code "secondarySwellWaveFromDirection" at bounding box center [357, 508] width 186 height 20
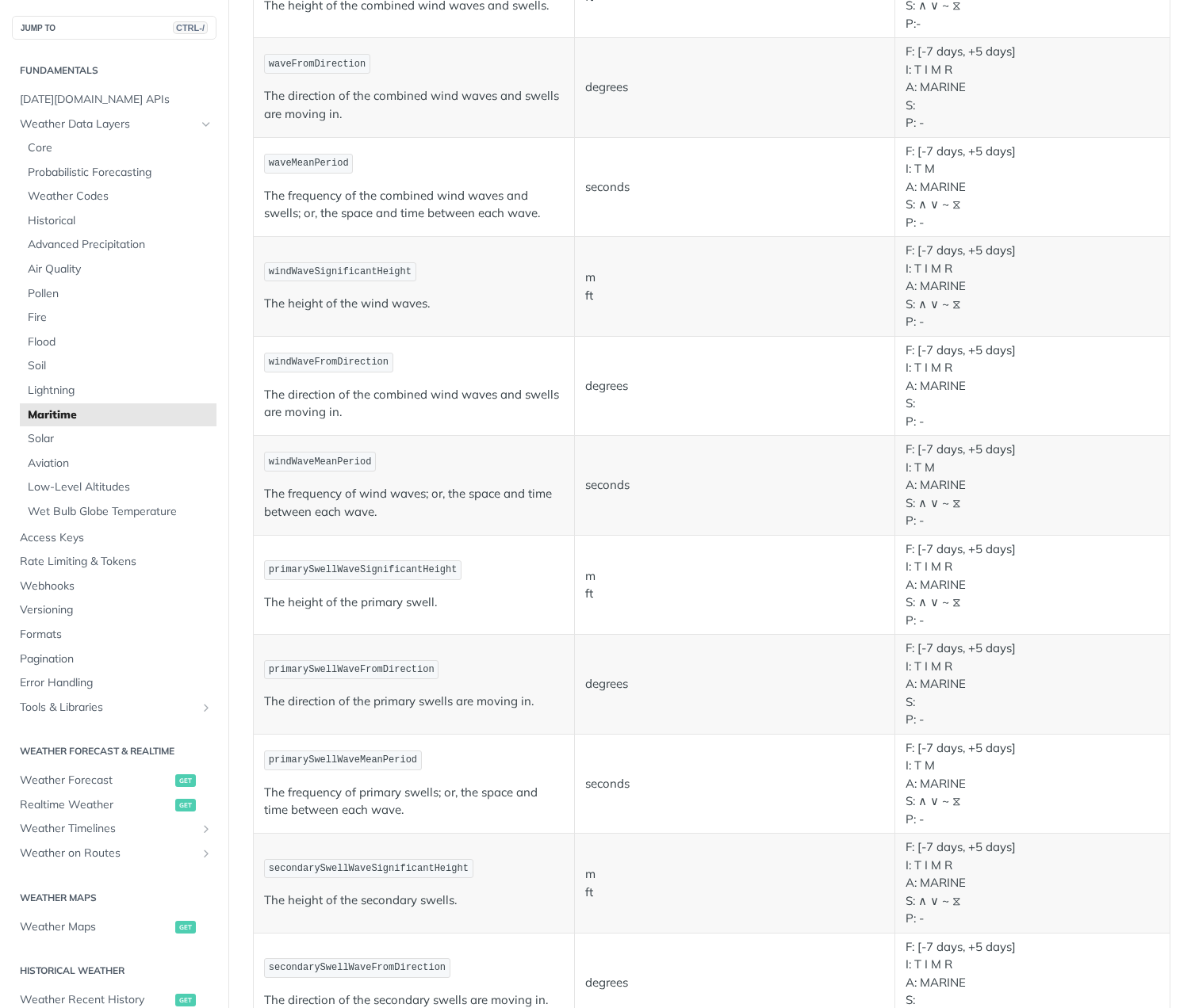
scroll to position [332, 0]
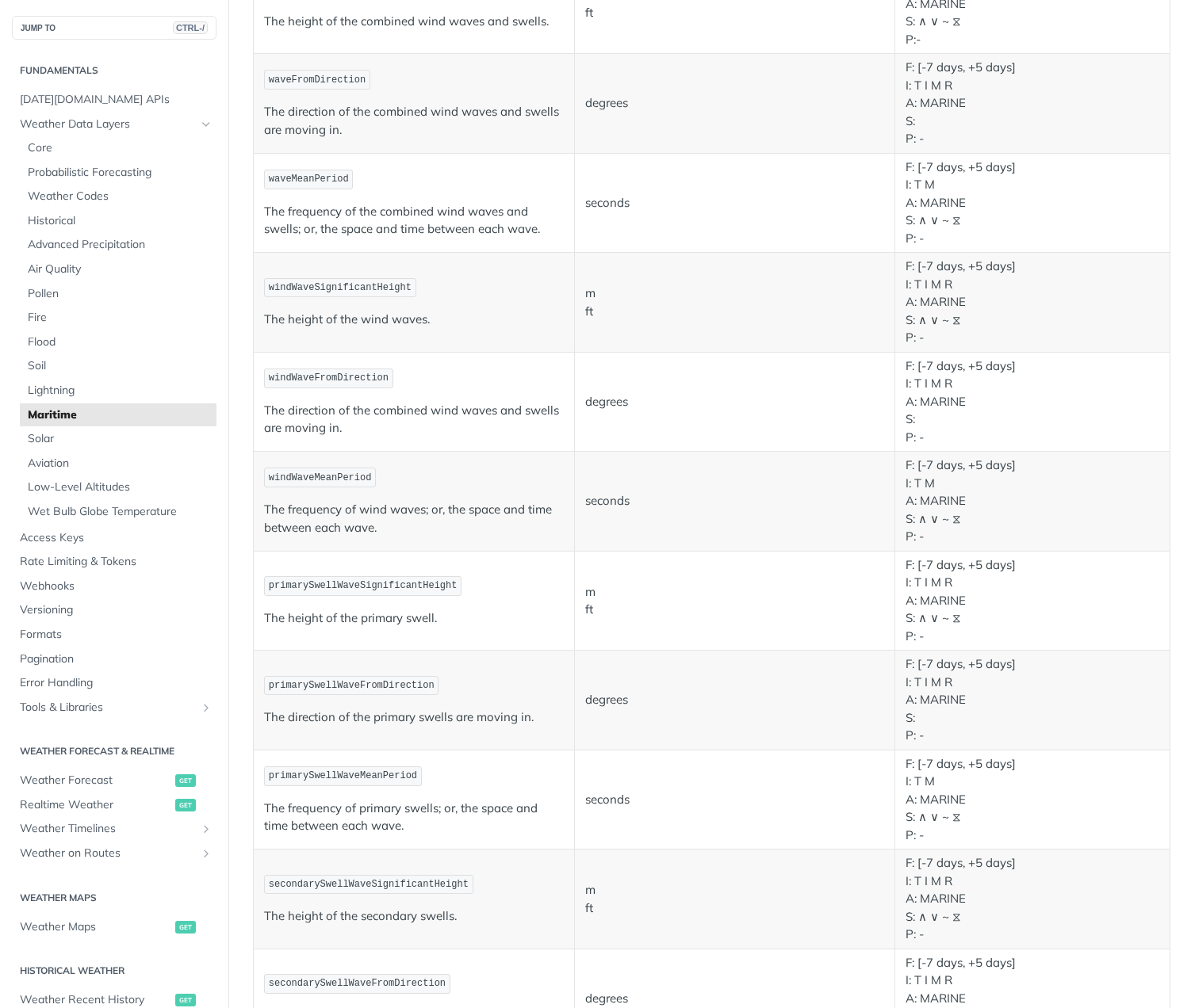
click at [343, 378] on span "windWaveFromDirection" at bounding box center [328, 378] width 120 height 11
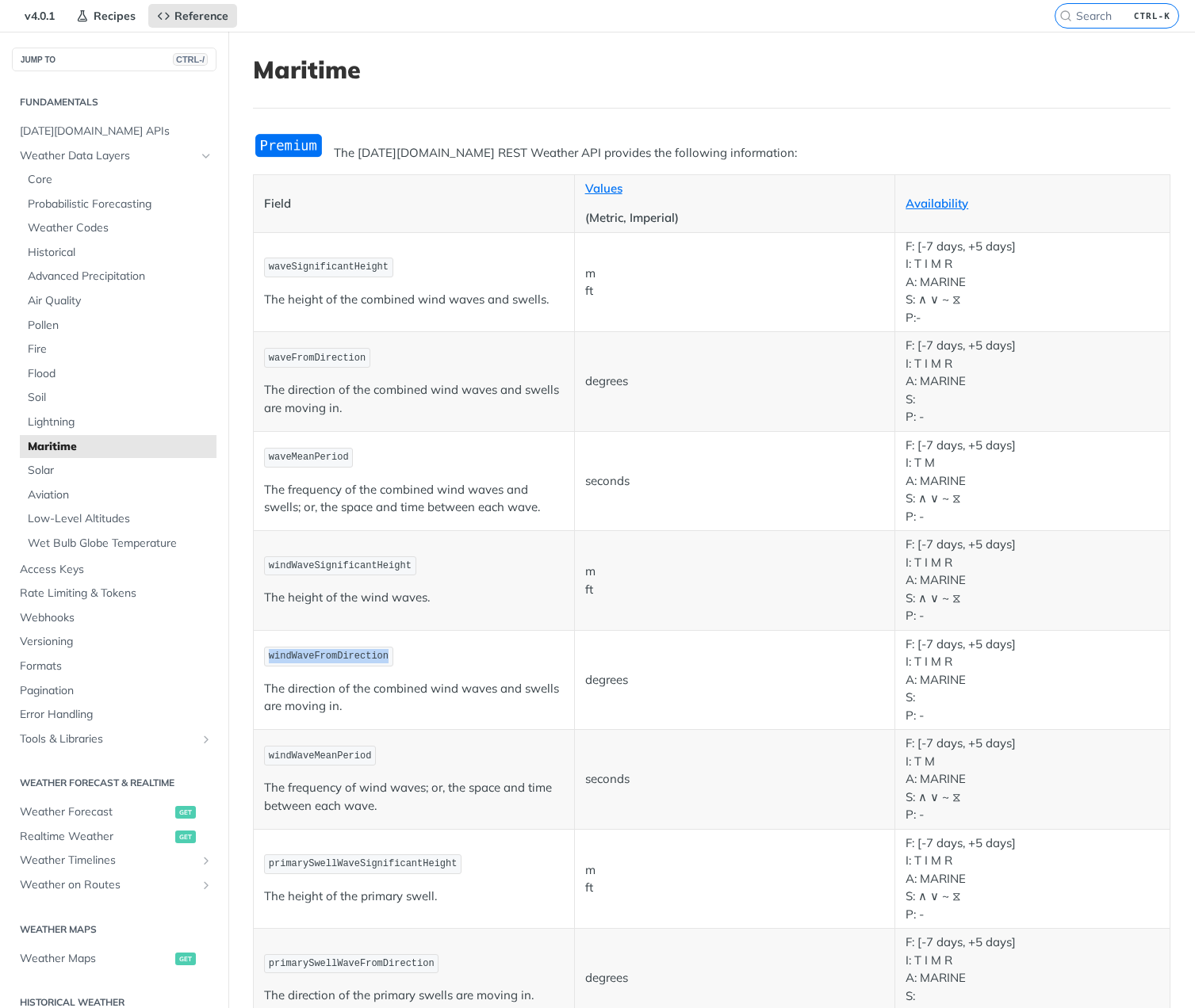
scroll to position [0, 0]
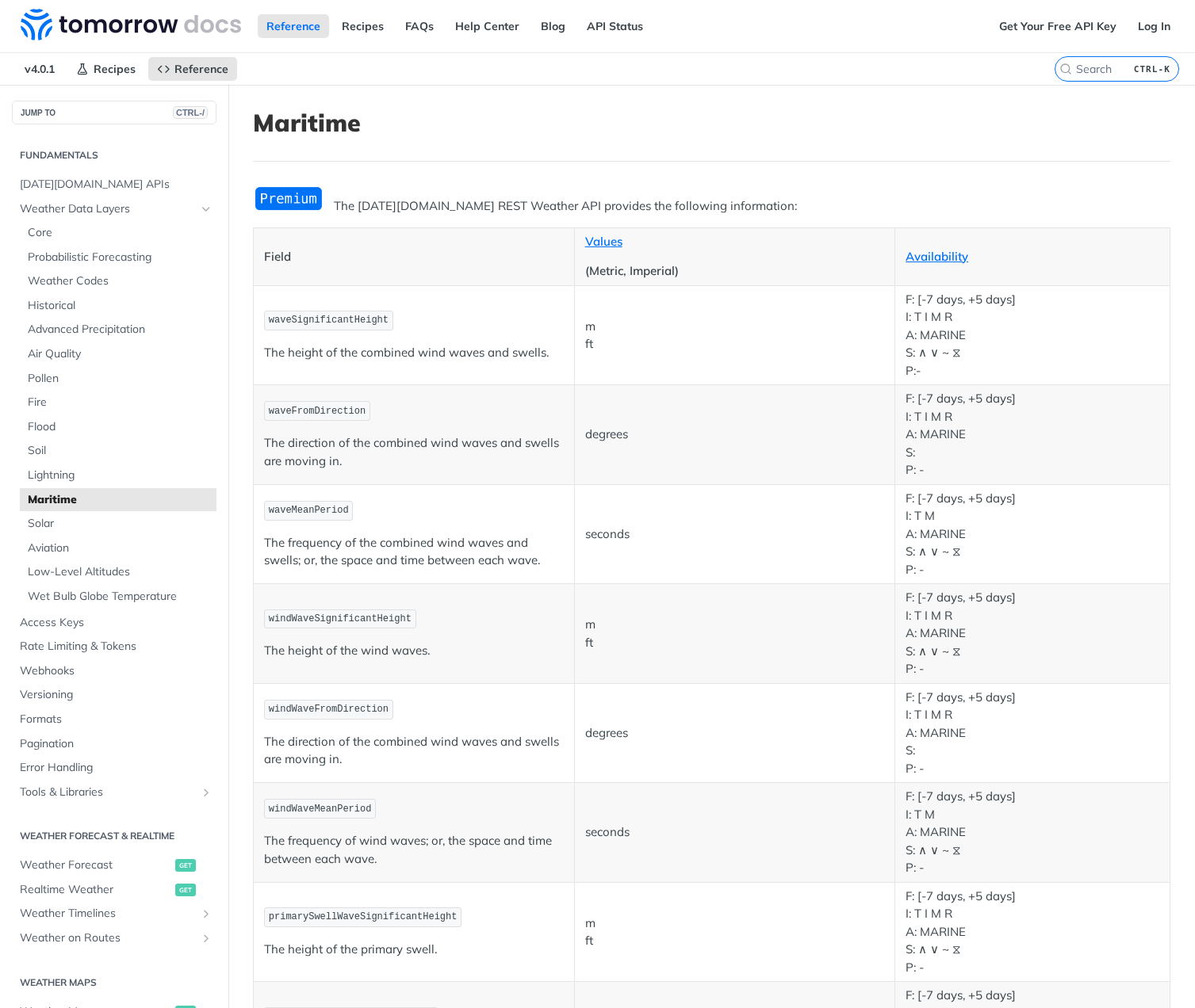
click at [319, 406] on span "waveFromDirection" at bounding box center [316, 412] width 97 height 11
click at [94, 327] on span "Advanced Precipitation" at bounding box center [120, 330] width 185 height 16
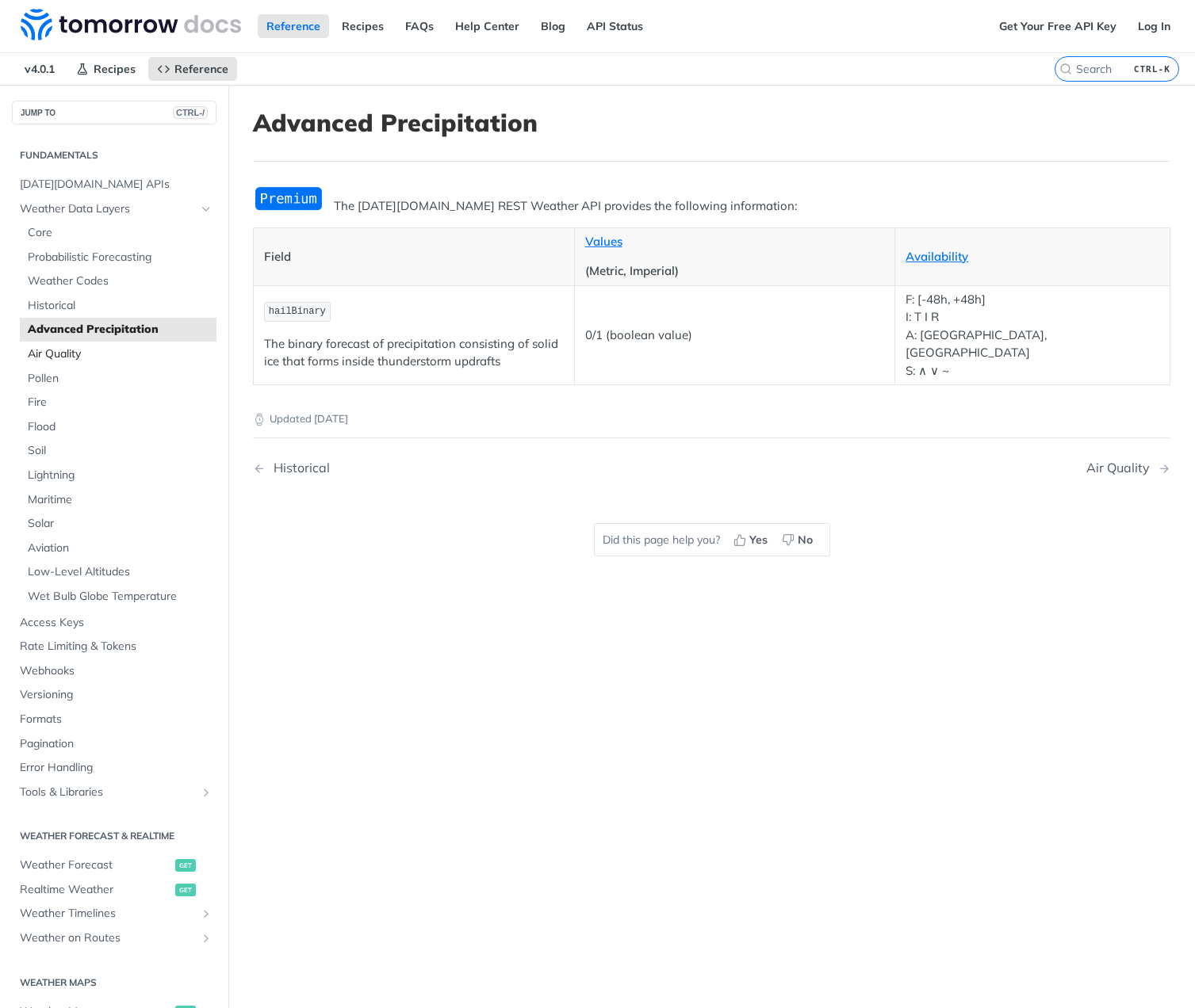
click at [68, 357] on span "Air Quality" at bounding box center [120, 355] width 185 height 16
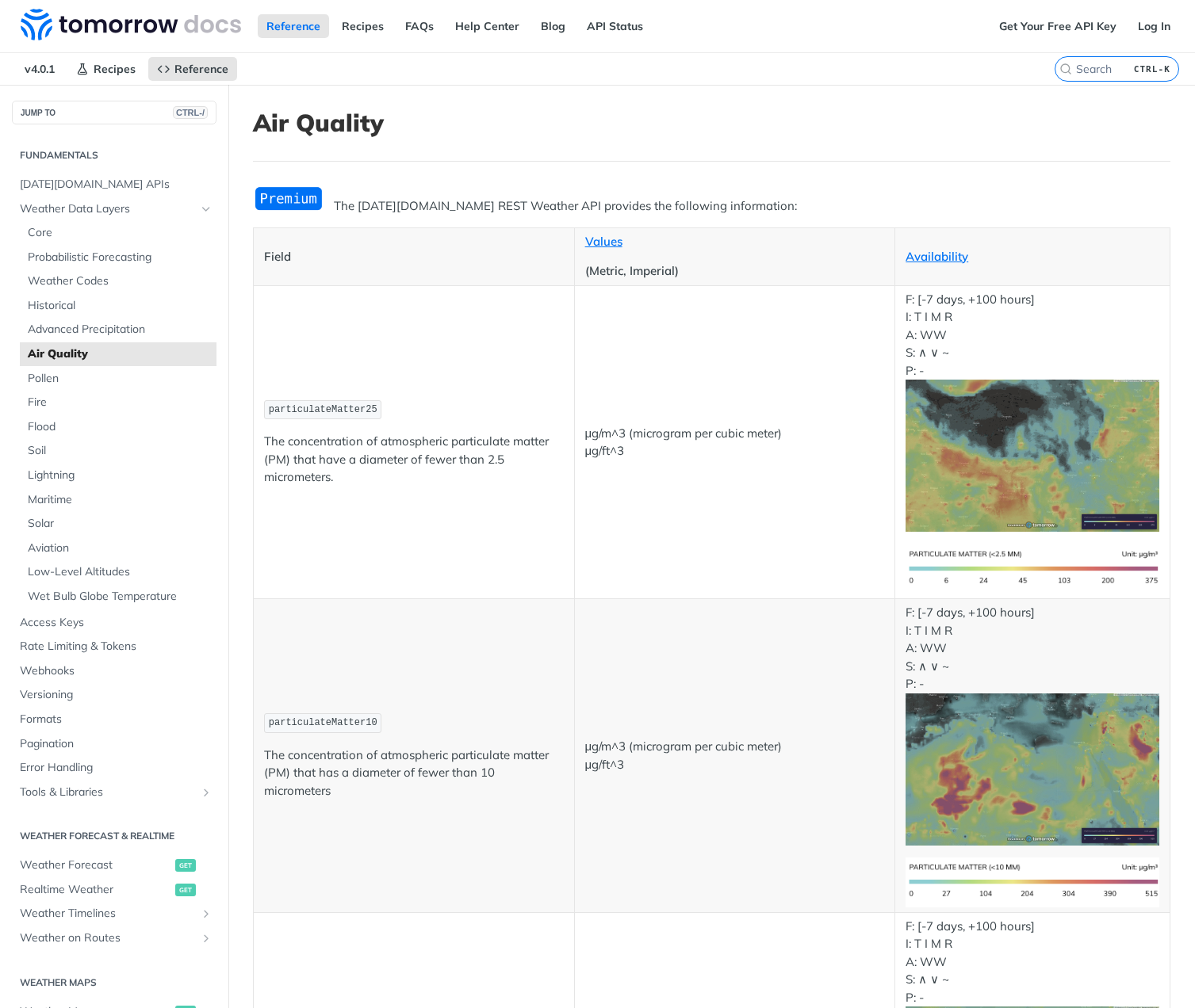
click at [1018, 568] on img "Expand image" at bounding box center [1032, 569] width 254 height 50
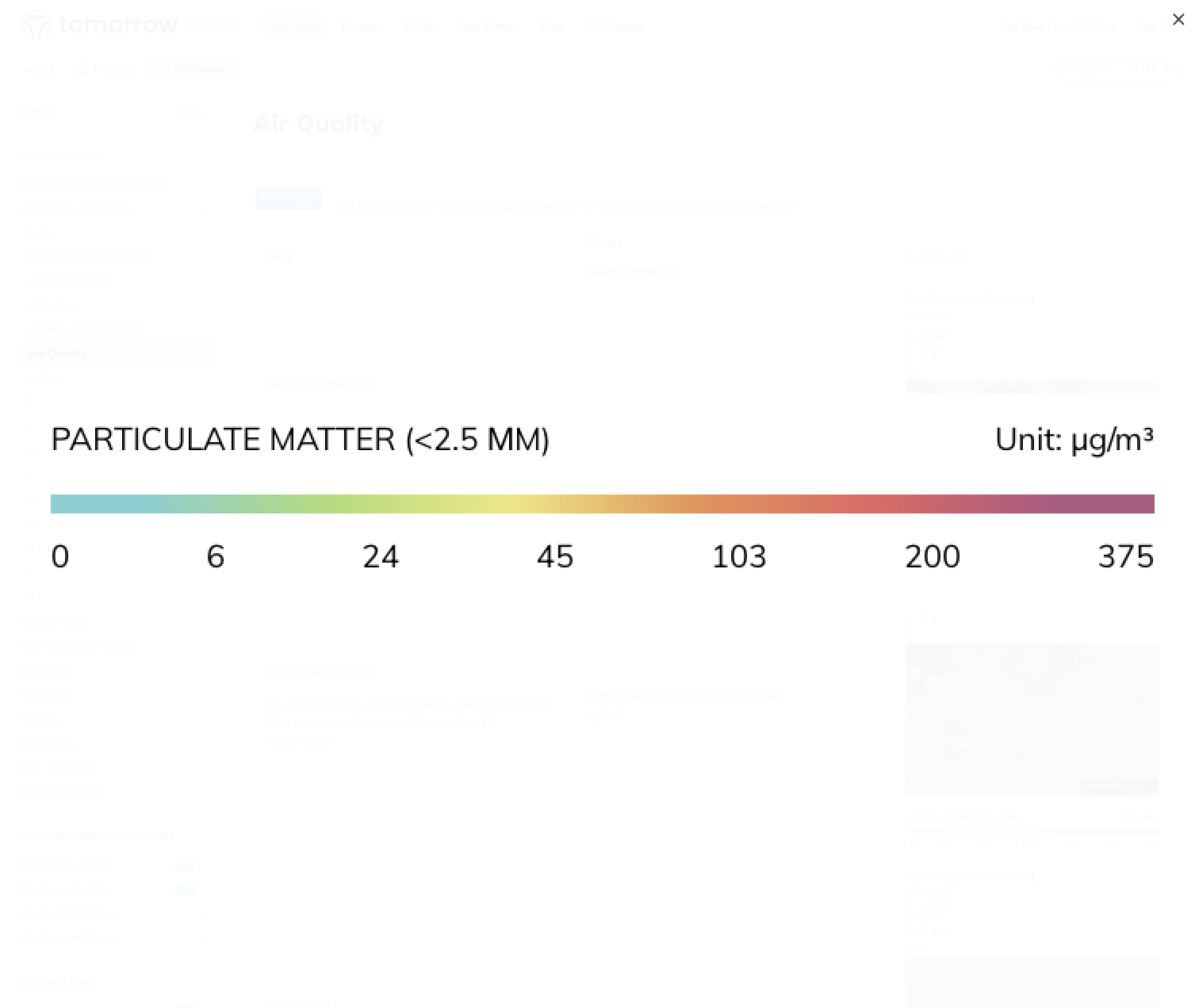
click at [296, 224] on span "Collapse image" at bounding box center [597, 504] width 1195 height 1008
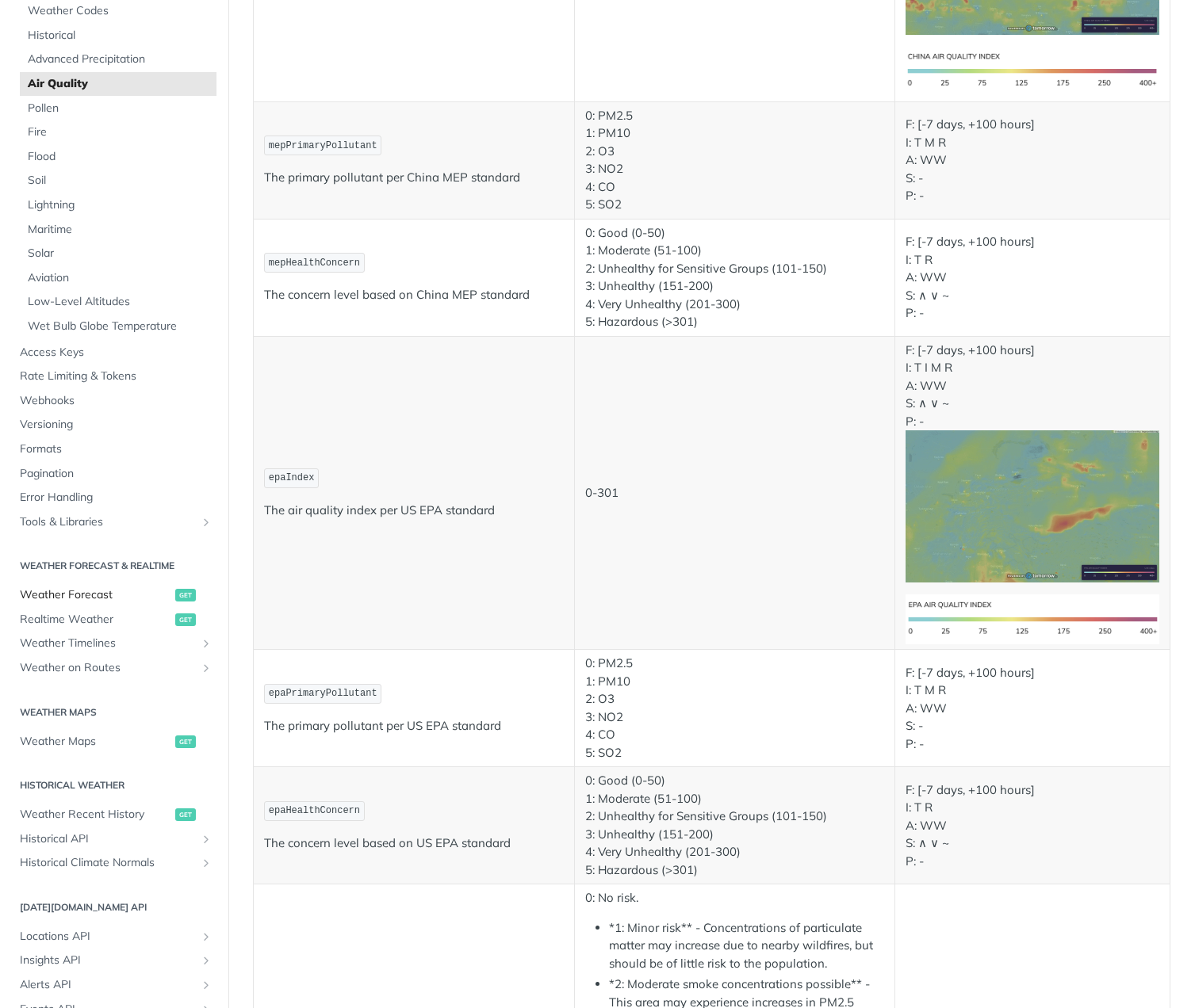
scroll to position [286, 0]
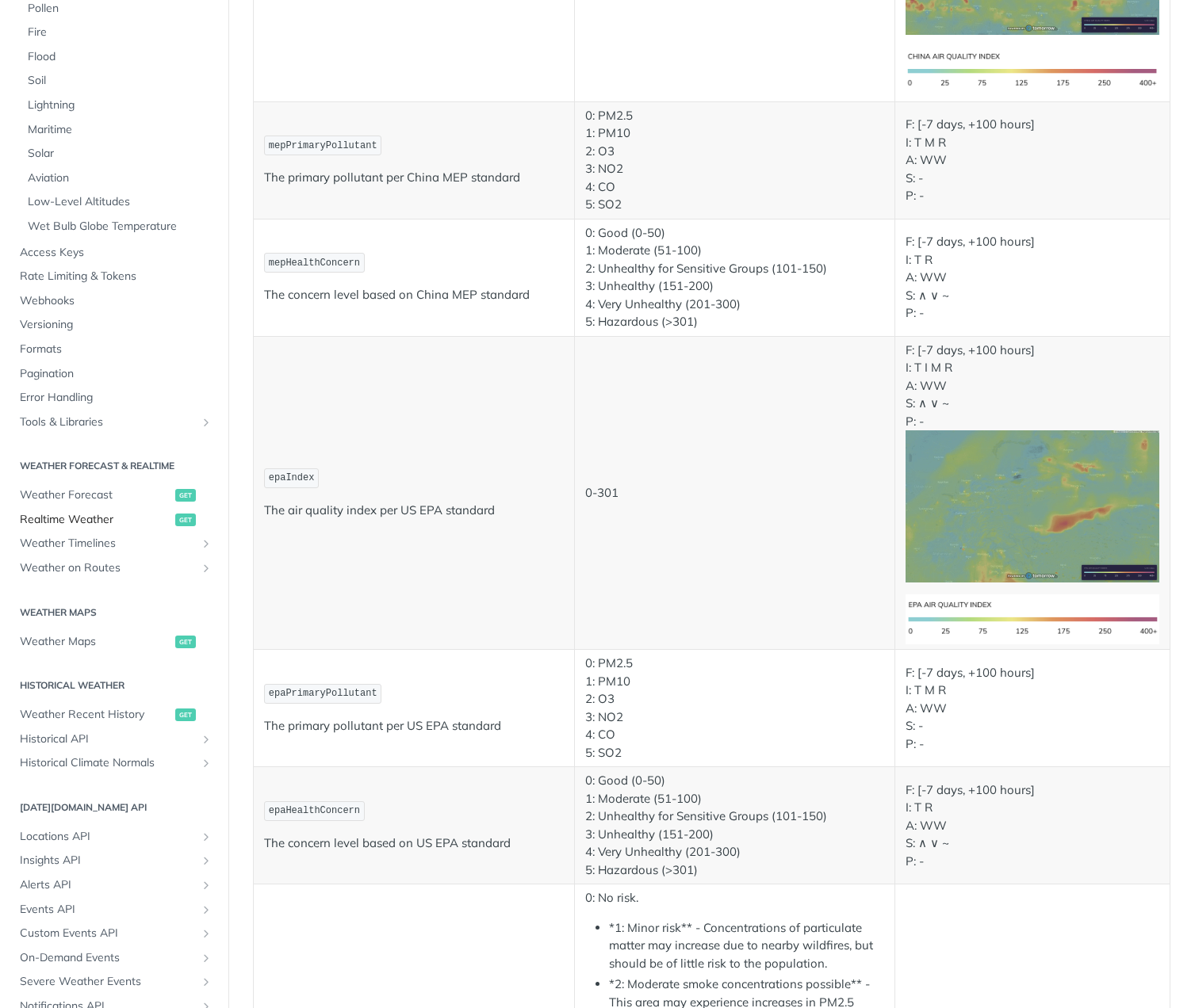
click at [89, 523] on span "Realtime Weather" at bounding box center [96, 520] width 151 height 16
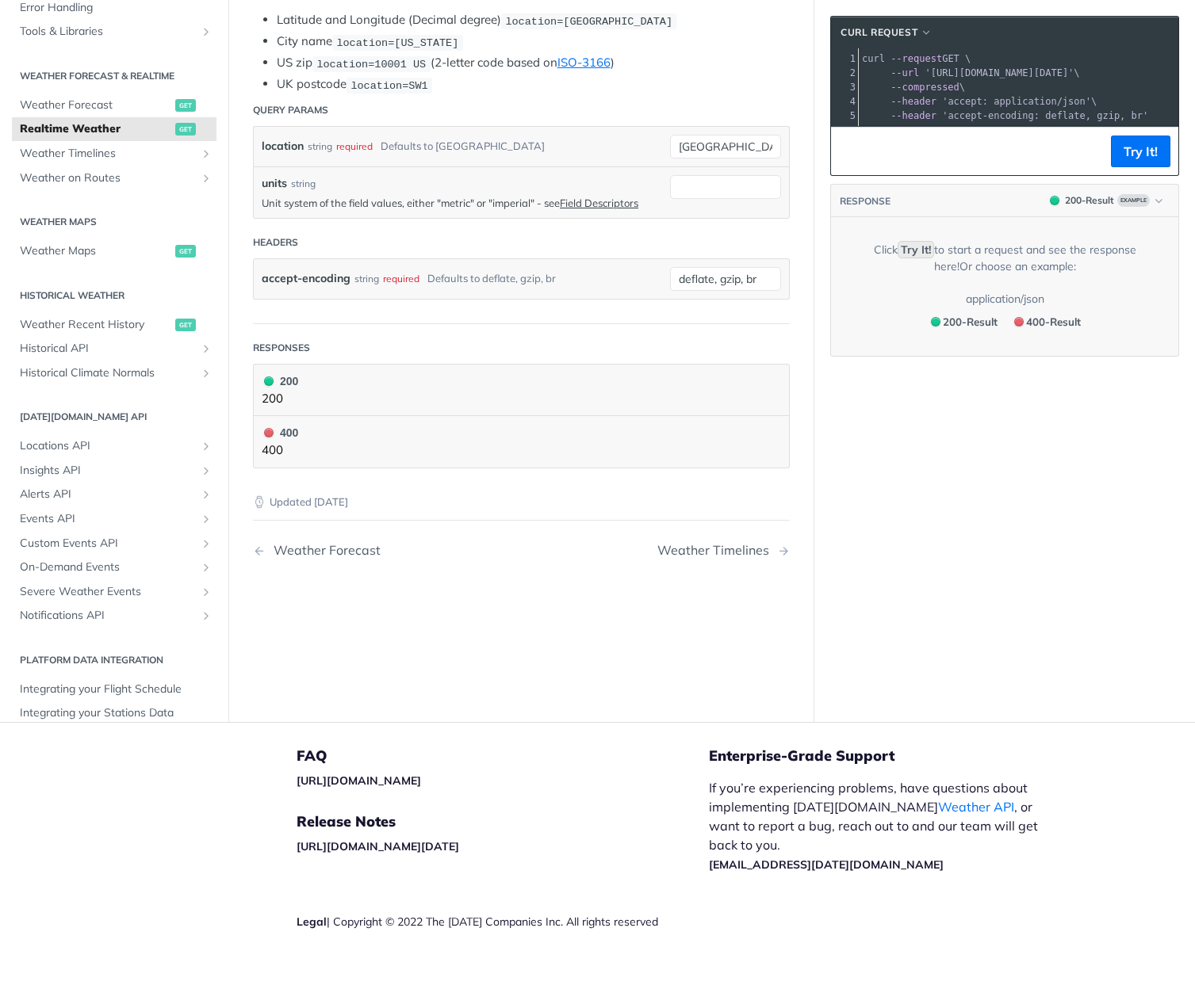
scroll to position [775, 0]
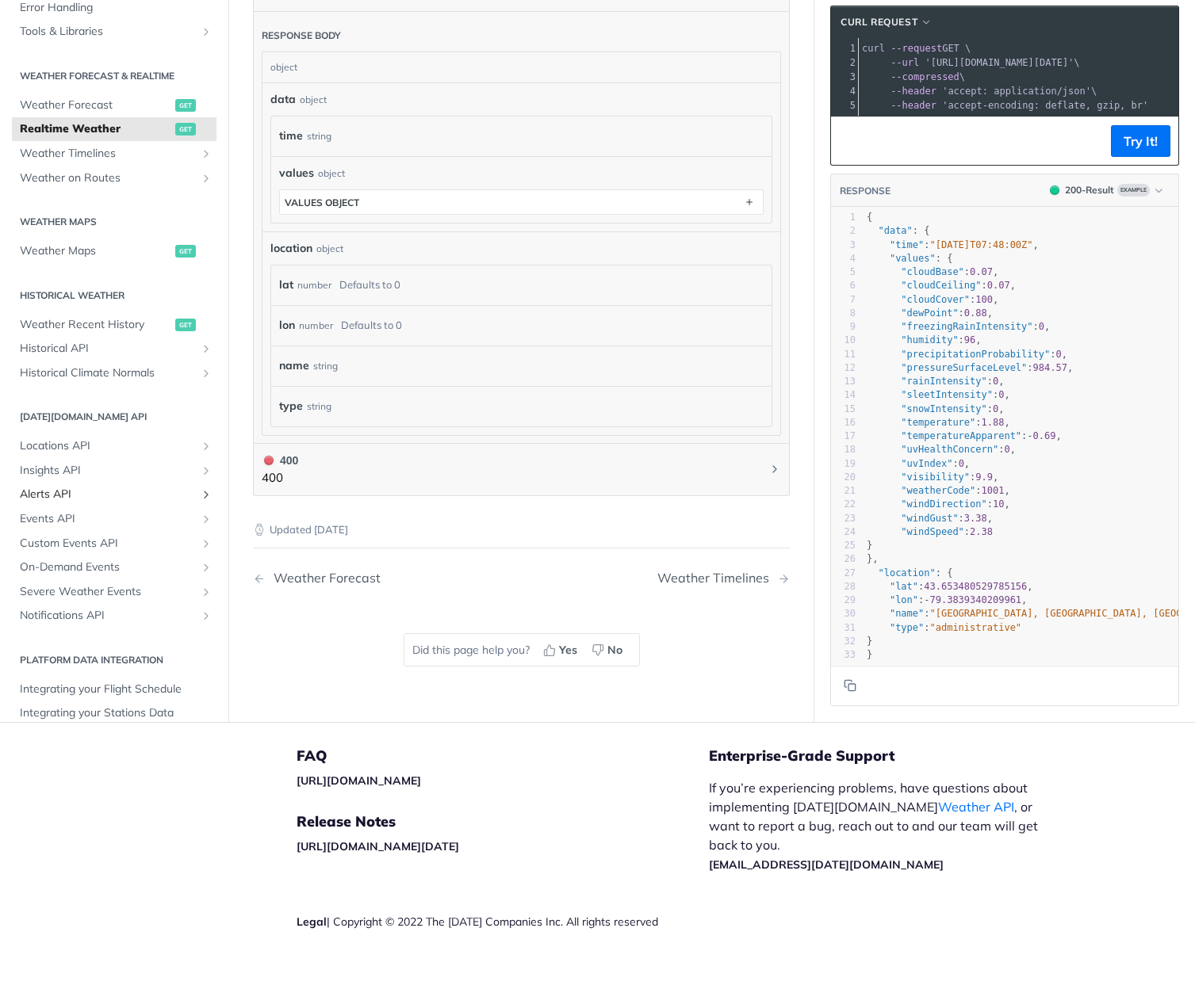
click at [67, 495] on span "Alerts API" at bounding box center [108, 495] width 176 height 16
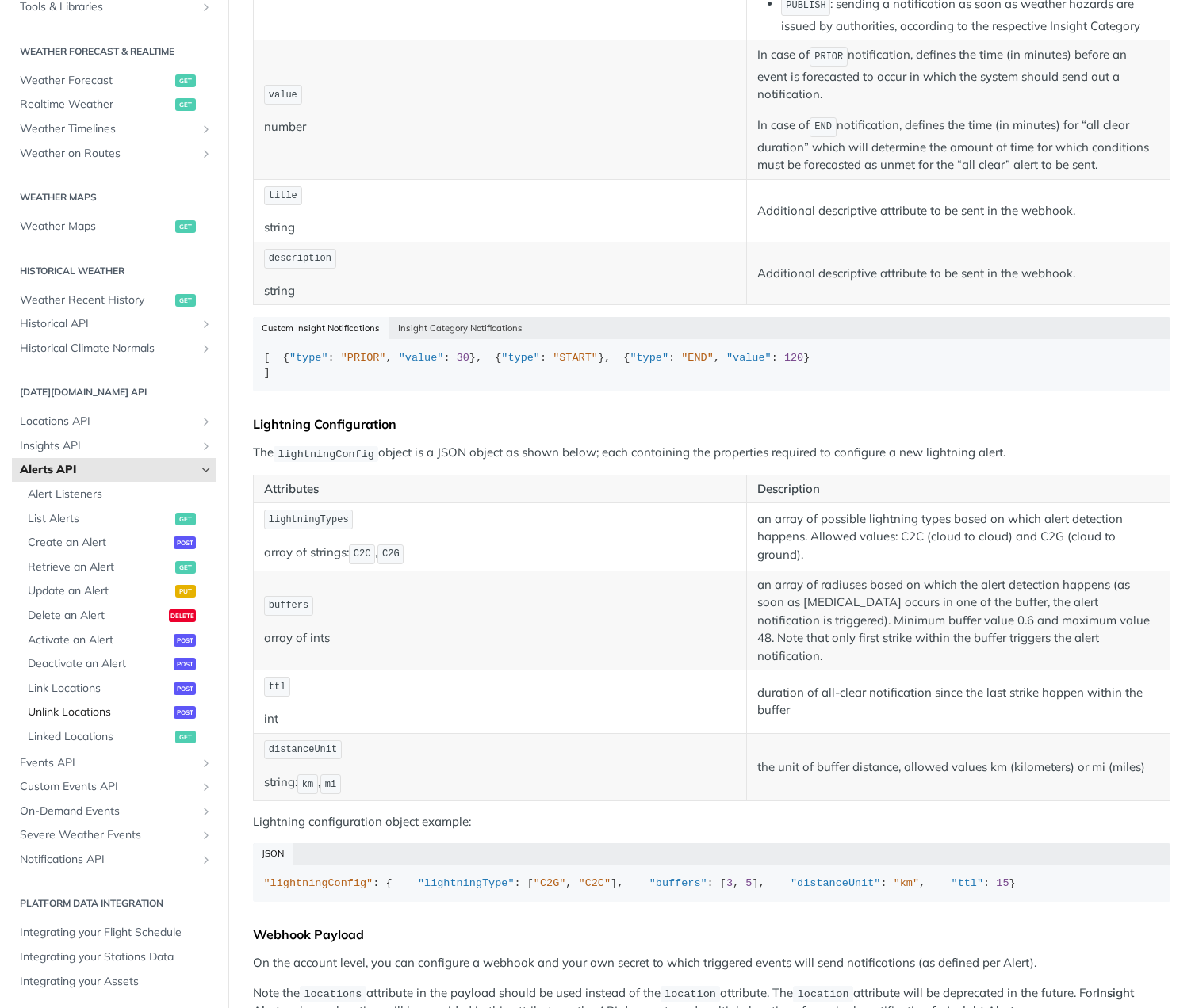
scroll to position [313, 0]
click at [97, 467] on span "Alerts API" at bounding box center [108, 468] width 176 height 16
click at [200, 470] on icon "Hide subpages for Alerts API" at bounding box center [206, 468] width 12 height 12
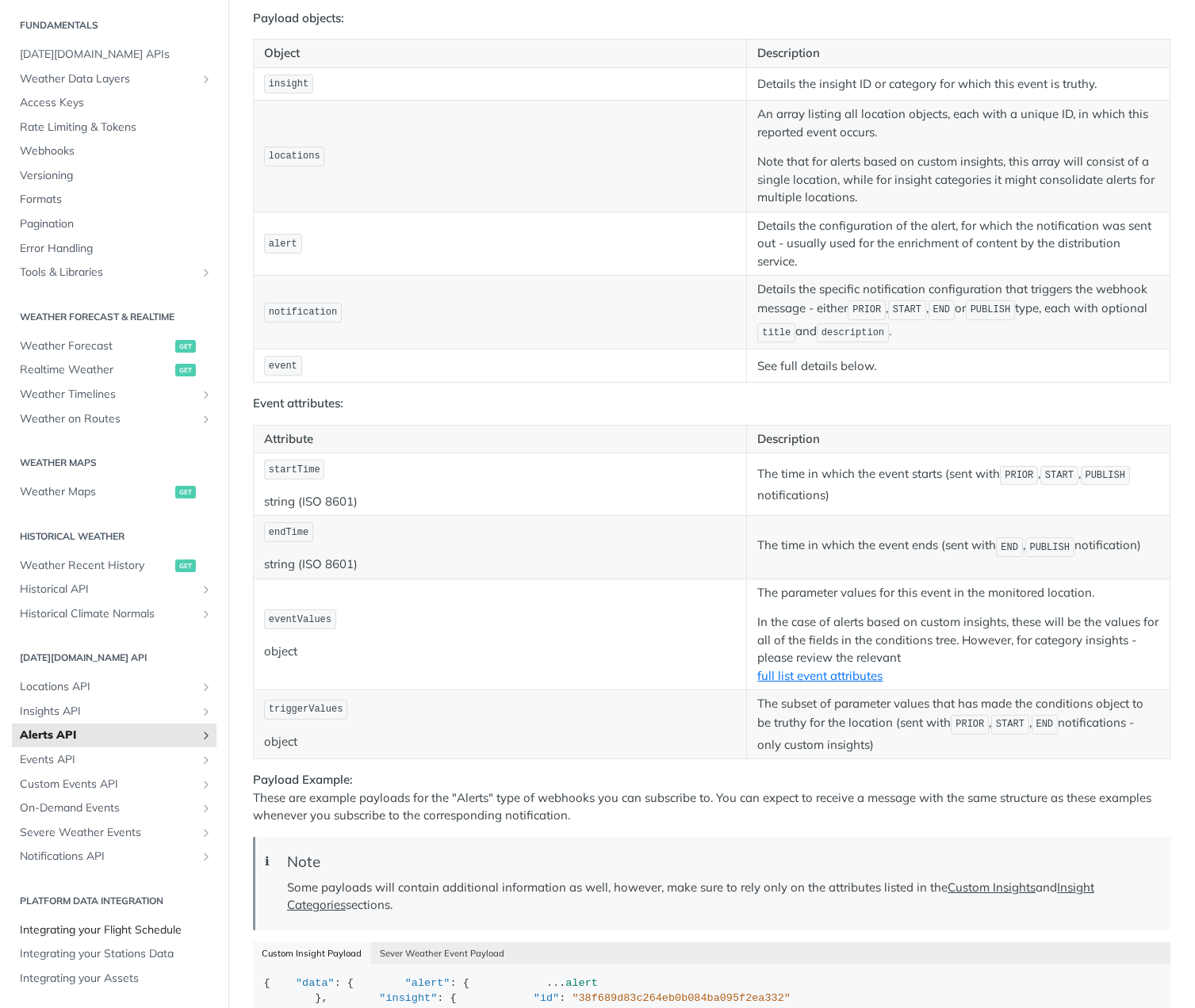
scroll to position [1619, 0]
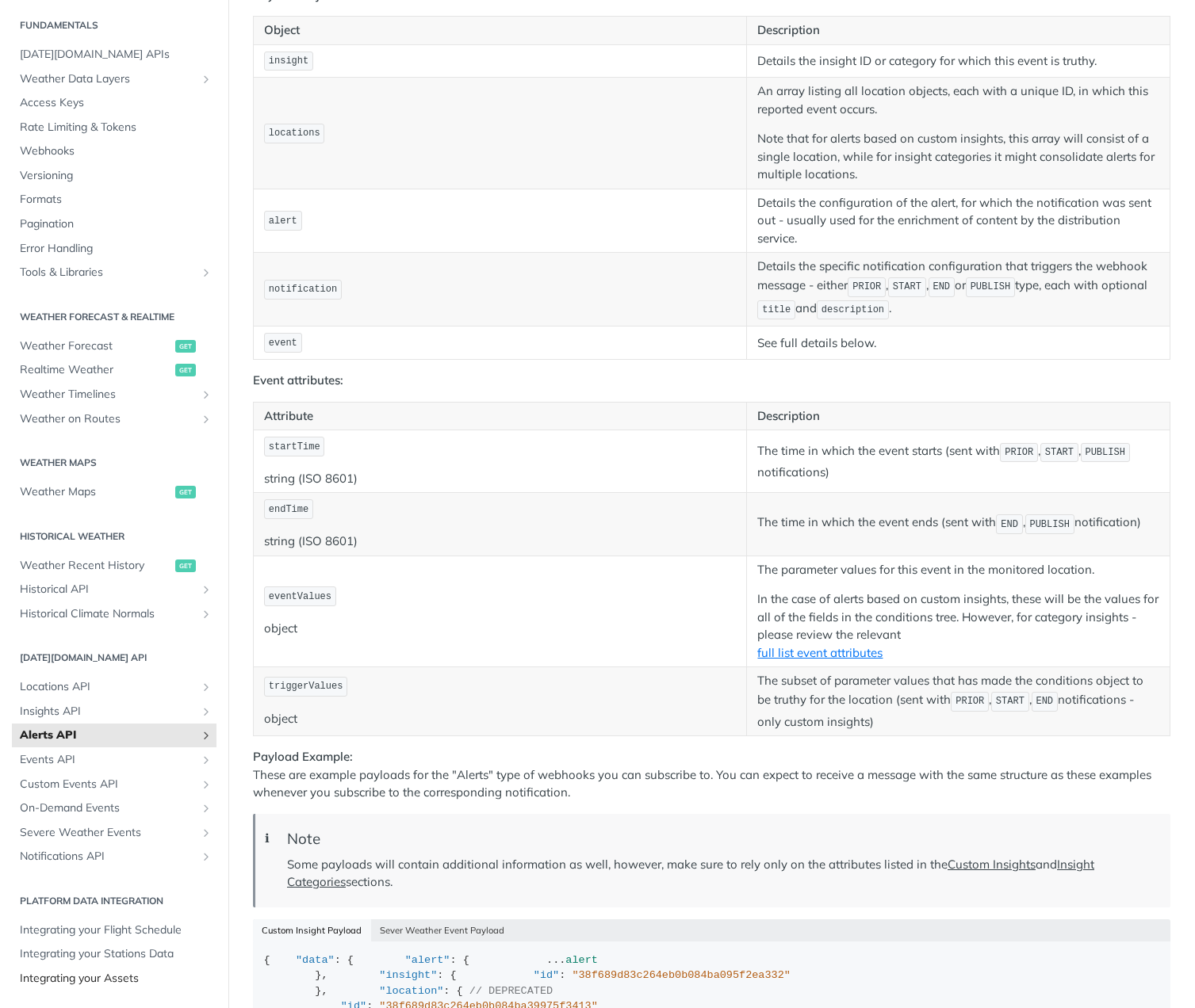
click at [80, 978] on span "Integrating your Assets" at bounding box center [116, 979] width 193 height 16
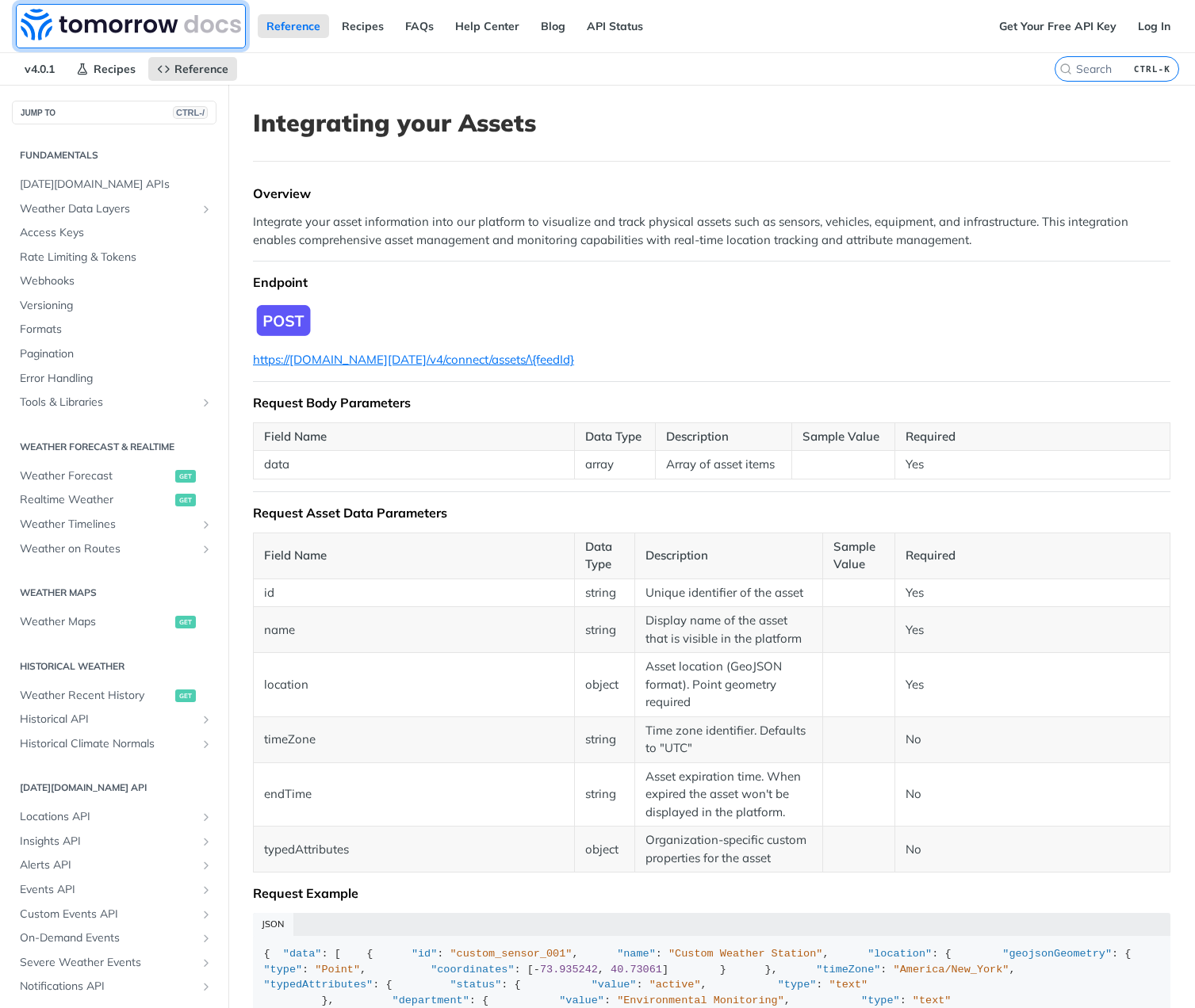
click at [99, 21] on img at bounding box center [131, 24] width 220 height 32
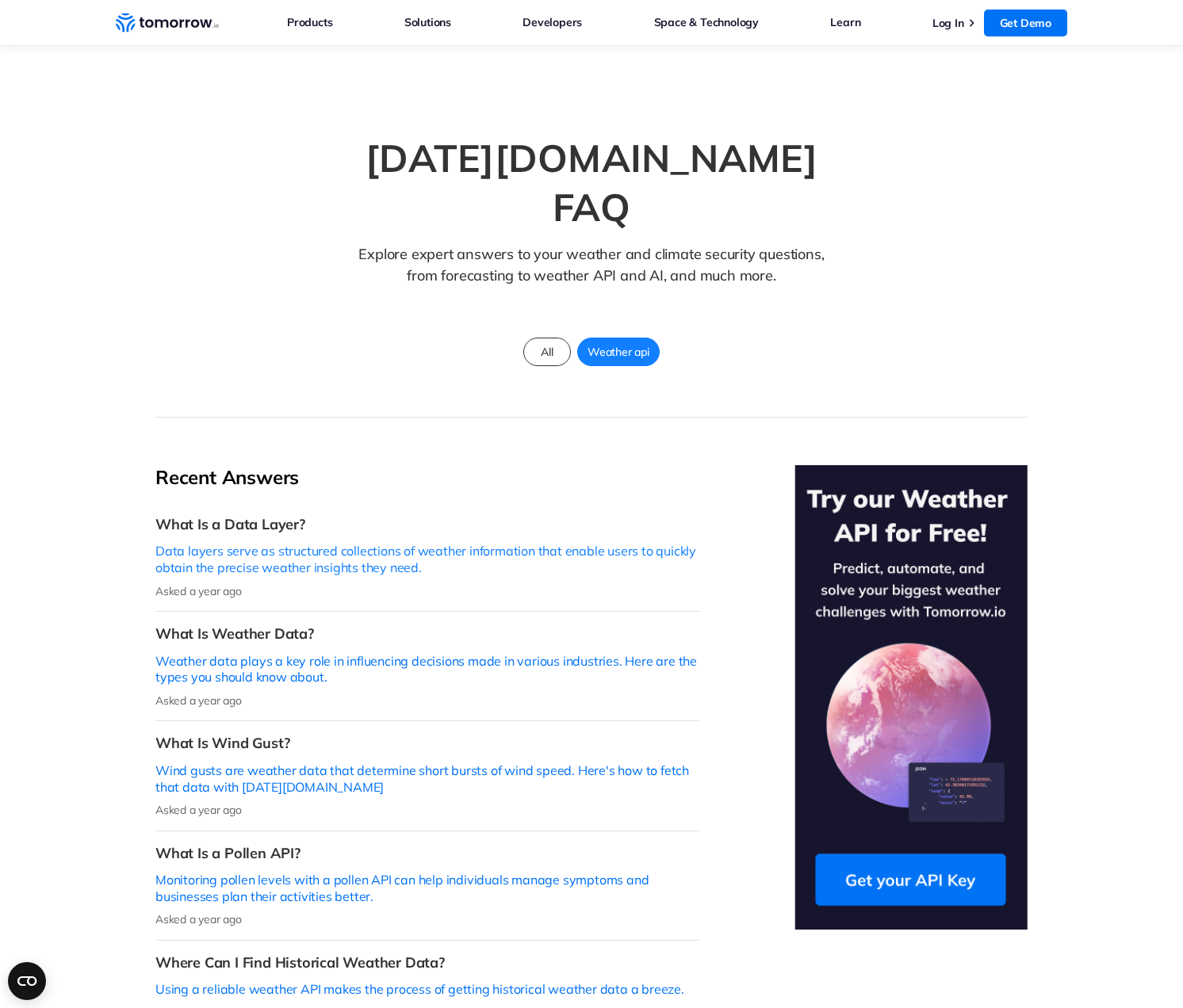
click at [462, 543] on p "Data layers serve as structured collections of weather information that enable …" at bounding box center [427, 560] width 544 height 34
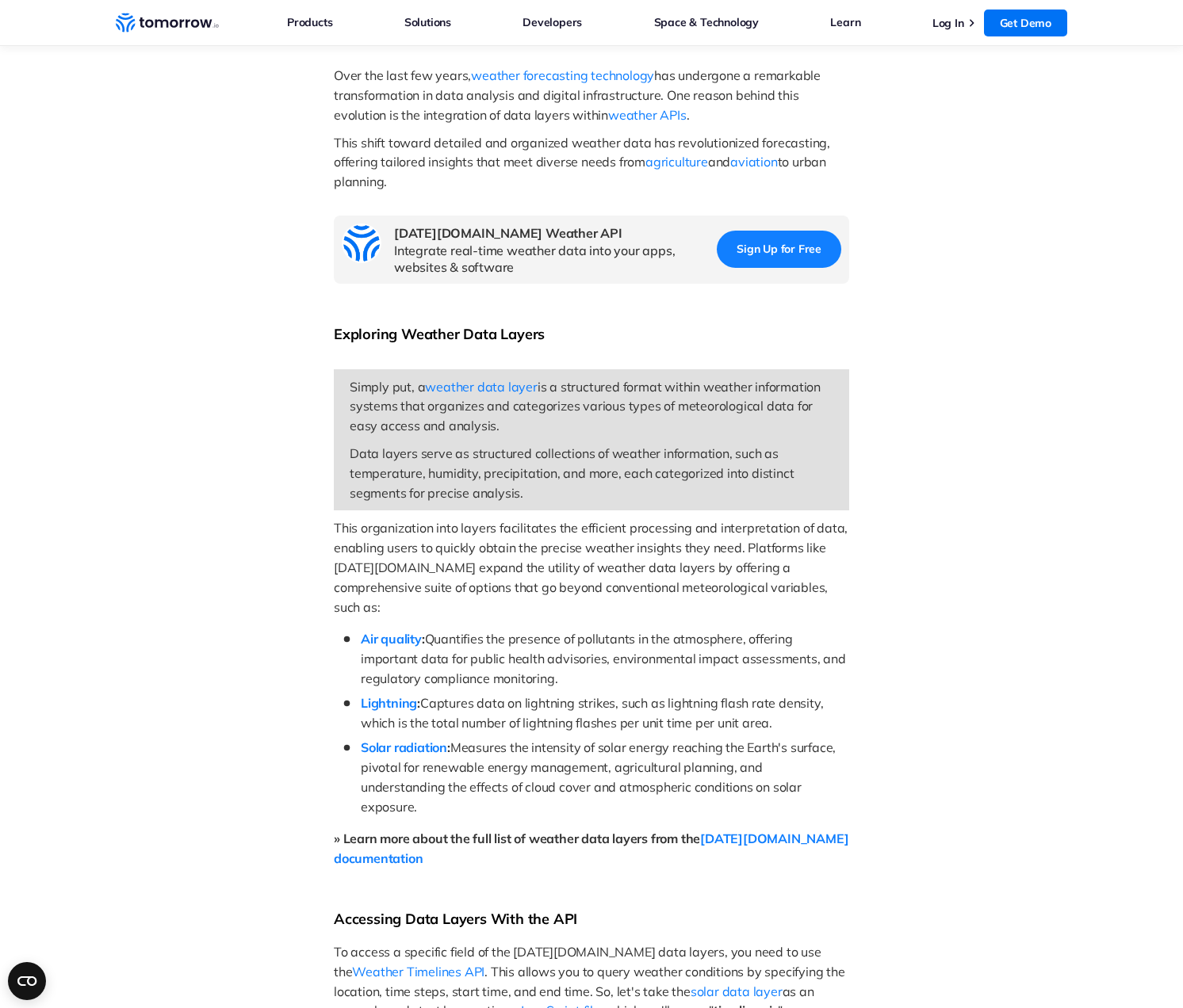
scroll to position [666, 0]
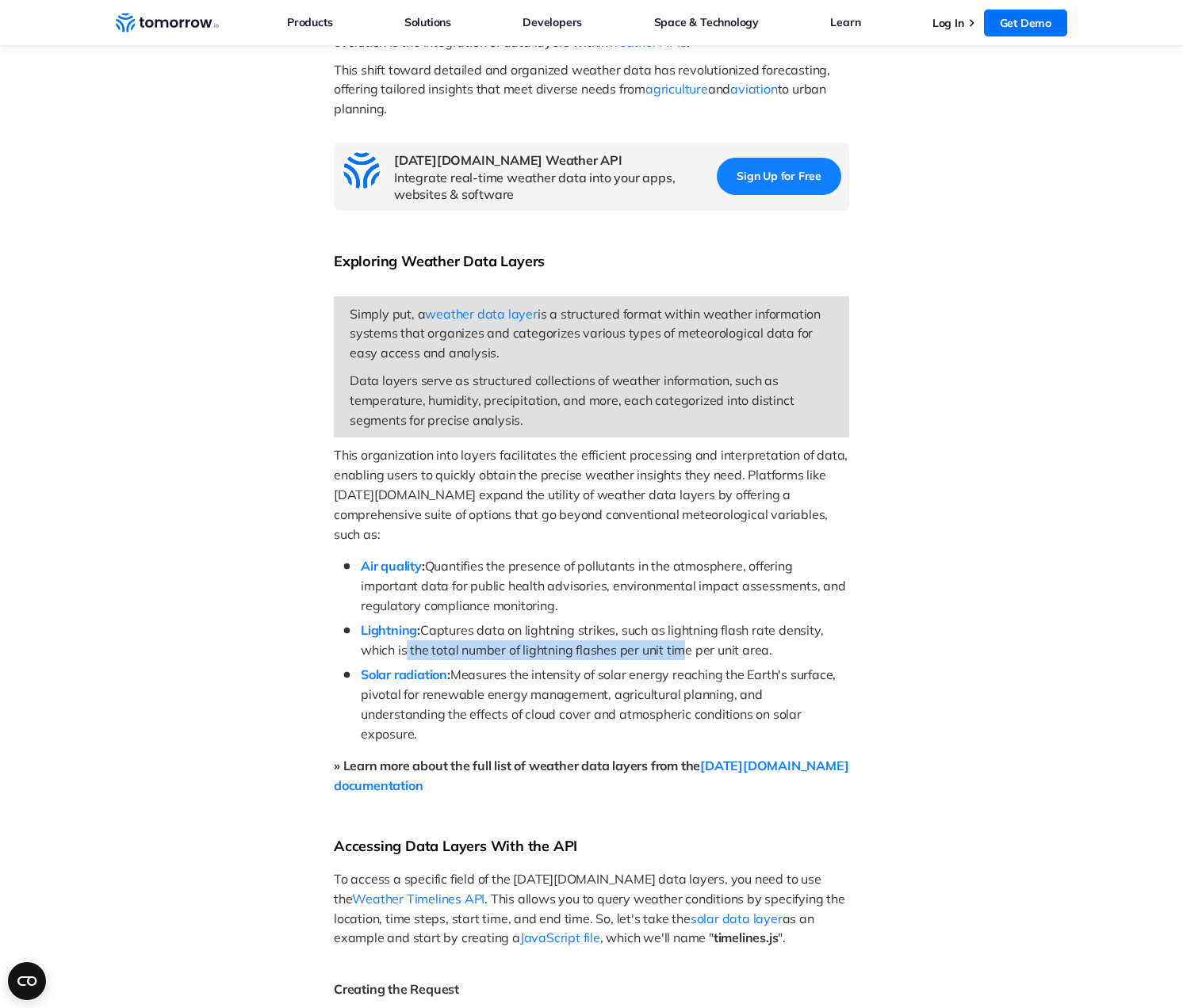
drag, startPoint x: 539, startPoint y: 653, endPoint x: 761, endPoint y: 645, distance: 222.1
click at [663, 646] on span "Captures data on lightning strikes, such as lightning flash rate density, which…" at bounding box center [593, 640] width 466 height 35
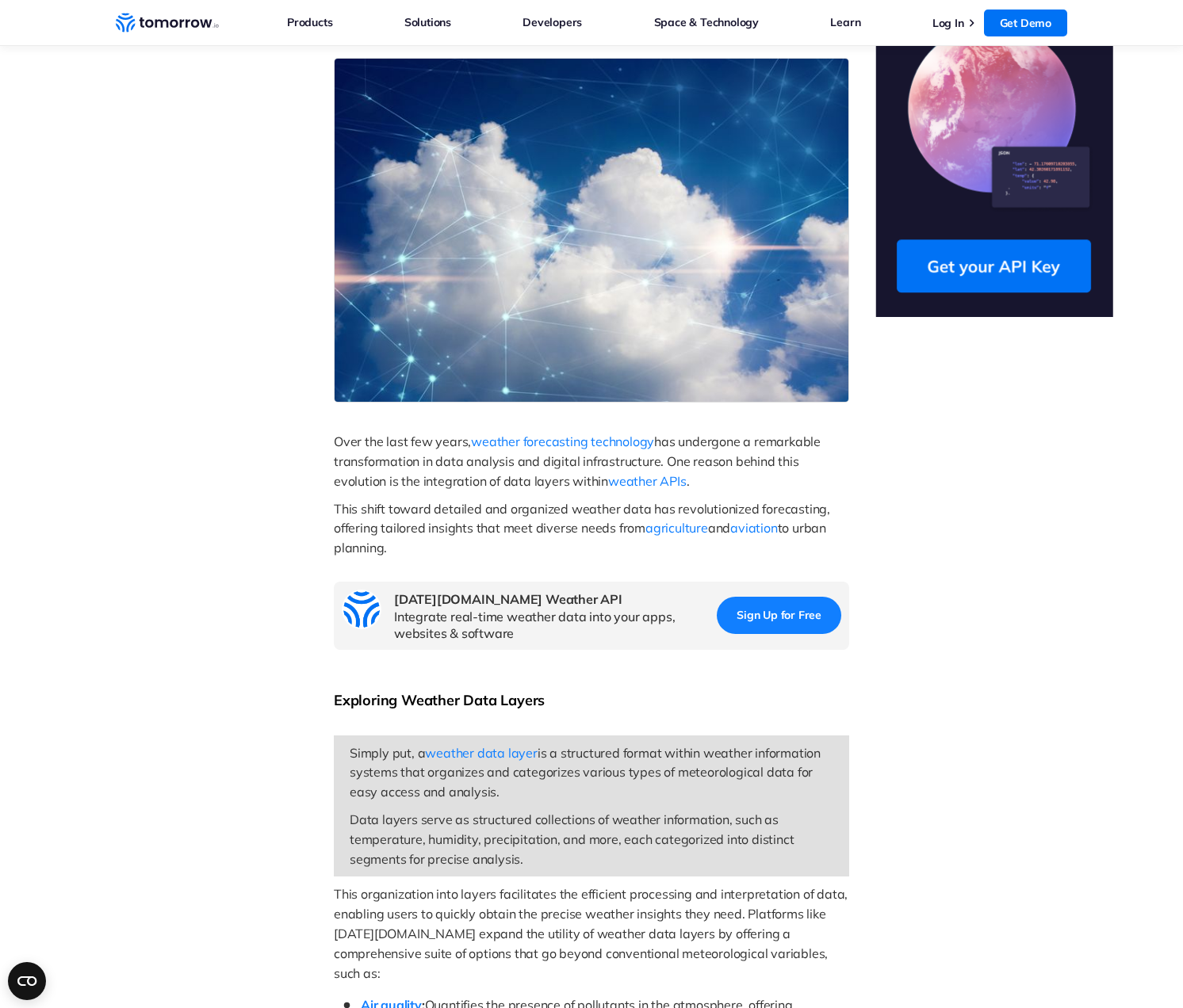
scroll to position [0, 0]
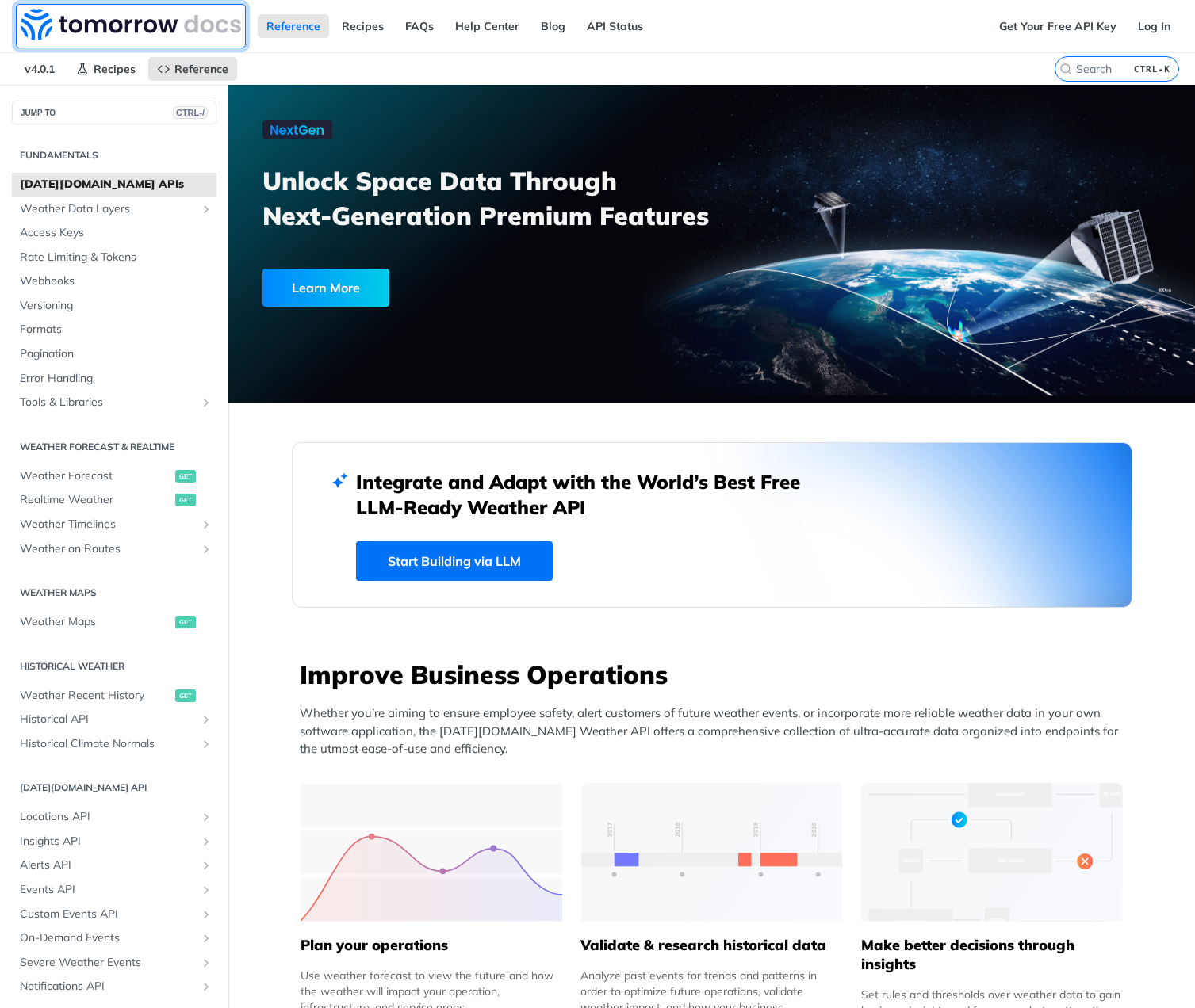
click at [39, 25] on img at bounding box center [131, 24] width 220 height 32
